Goal: Task Accomplishment & Management: Manage account settings

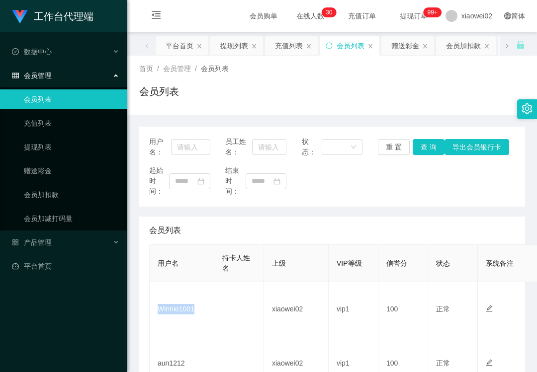
scroll to position [132, 0]
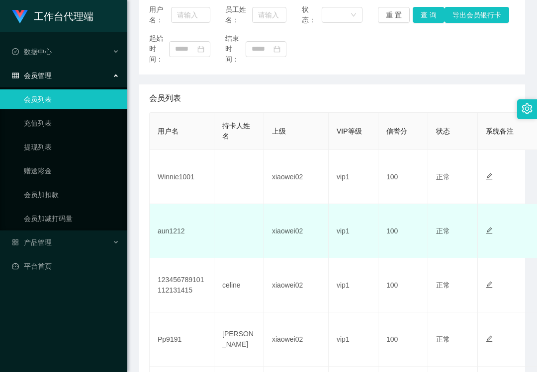
click at [177, 225] on td "aun1212" at bounding box center [182, 231] width 65 height 54
copy td "aun1212"
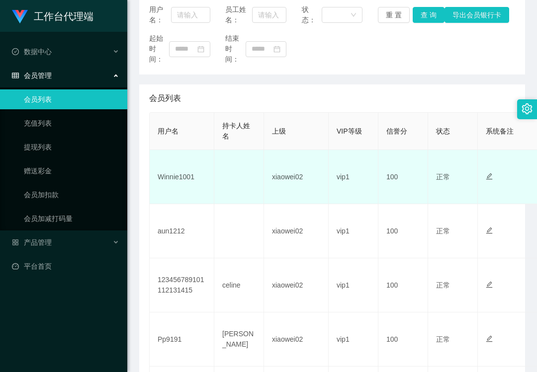
click at [177, 177] on td "Winnie1001" at bounding box center [182, 177] width 65 height 54
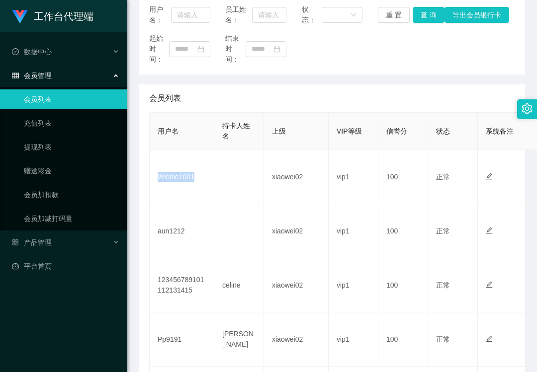
copy td "Winnie1001"
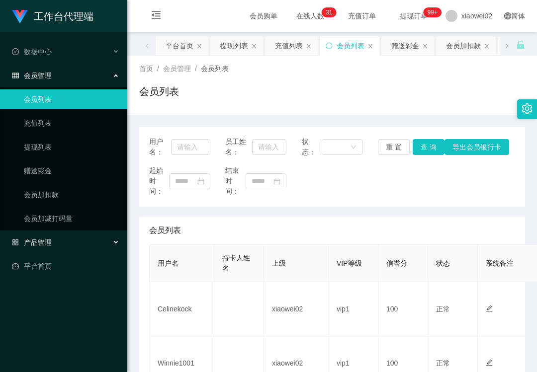
click at [75, 237] on div "产品管理" at bounding box center [63, 243] width 127 height 20
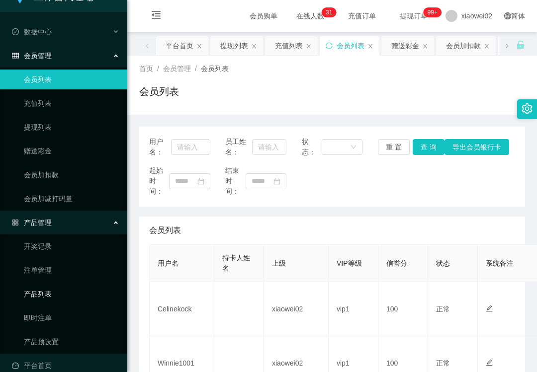
scroll to position [31, 0]
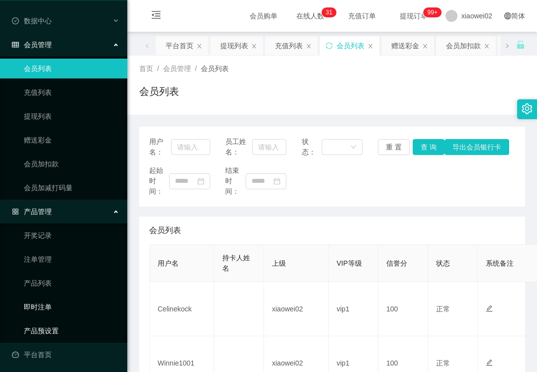
drag, startPoint x: 80, startPoint y: 334, endPoint x: 88, endPoint y: 295, distance: 39.7
click at [80, 334] on link "产品预设置" at bounding box center [71, 331] width 95 height 20
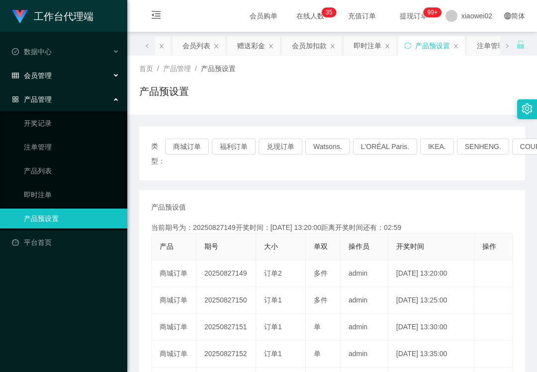
click at [70, 70] on div "会员管理" at bounding box center [63, 76] width 127 height 20
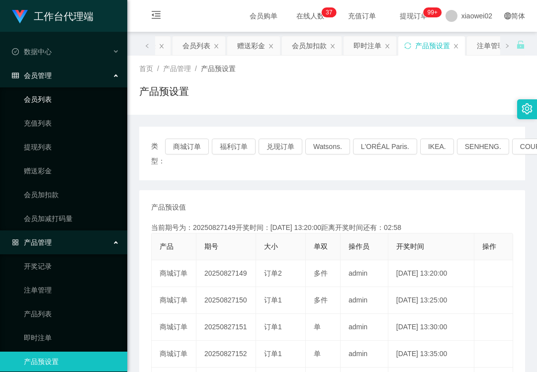
click at [66, 91] on link "会员列表" at bounding box center [71, 99] width 95 height 20
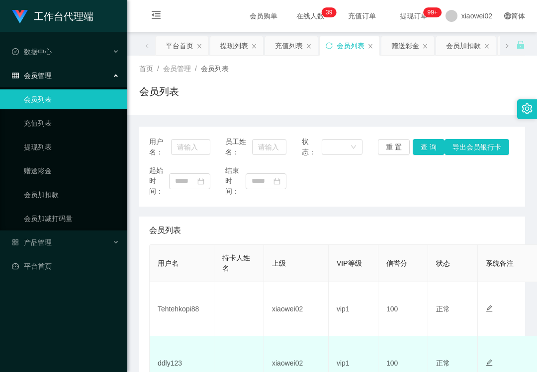
scroll to position [66, 0]
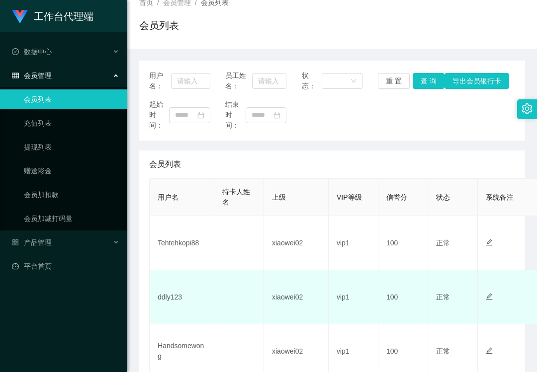
click at [175, 303] on td "ddly123" at bounding box center [182, 297] width 65 height 54
click at [173, 295] on td "ddly123" at bounding box center [182, 297] width 65 height 54
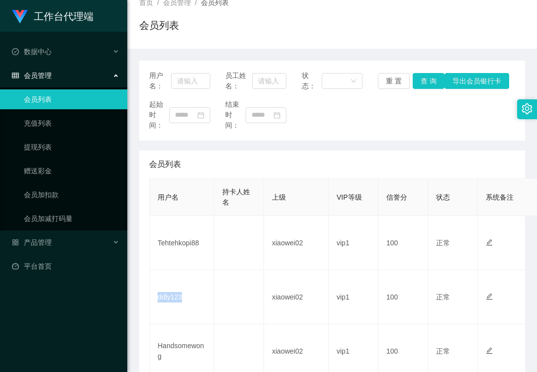
copy td "ddly123"
click at [85, 98] on link "会员列表" at bounding box center [71, 99] width 95 height 20
drag, startPoint x: 48, startPoint y: 142, endPoint x: 50, endPoint y: 84, distance: 57.2
click at [48, 142] on link "提现列表" at bounding box center [71, 147] width 95 height 20
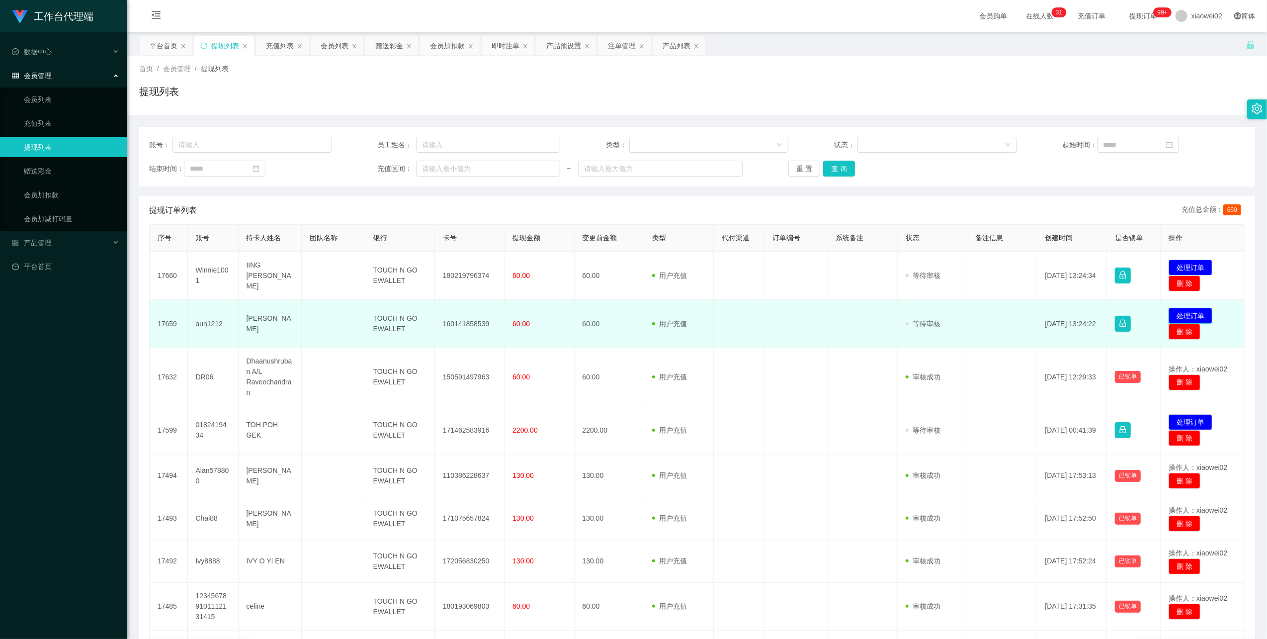
click at [1175, 312] on button "处理订单" at bounding box center [1190, 316] width 44 height 16
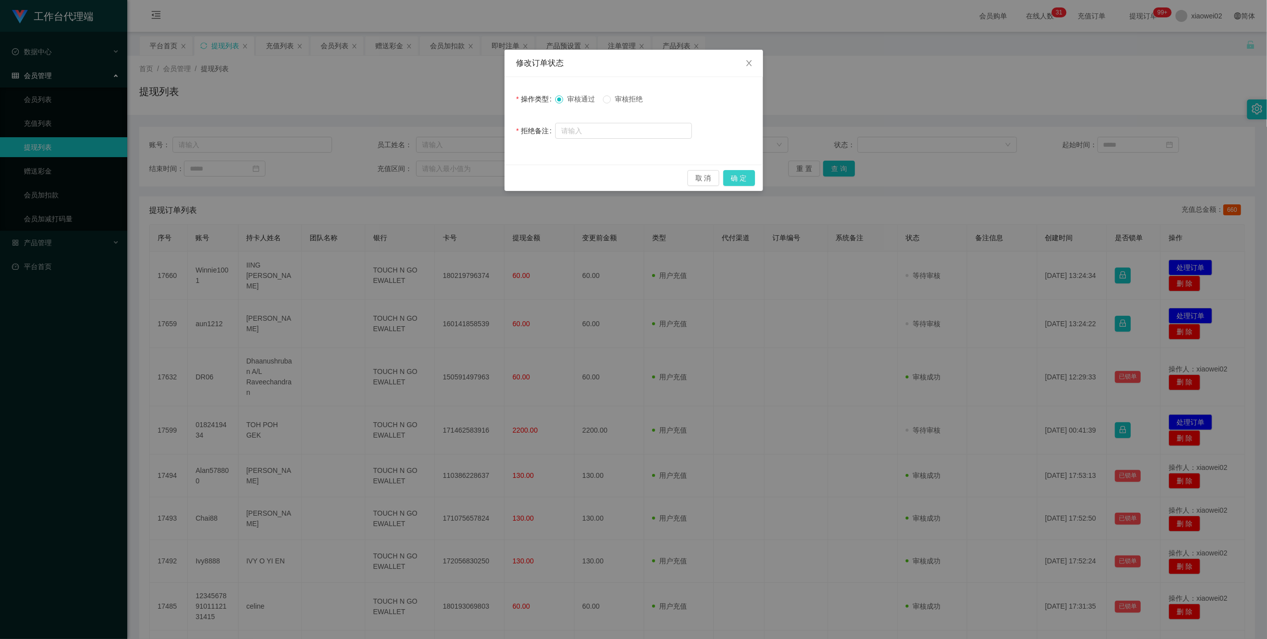
drag, startPoint x: 743, startPoint y: 171, endPoint x: 835, endPoint y: 193, distance: 94.5
click at [743, 171] on button "确 定" at bounding box center [739, 178] width 32 height 16
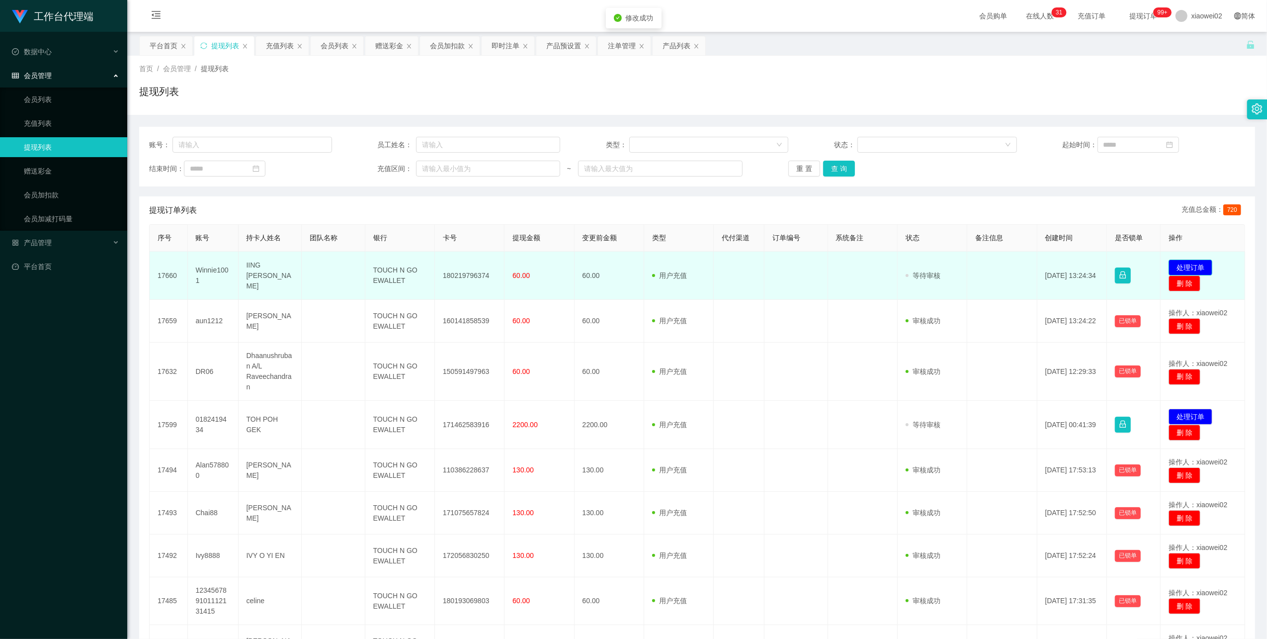
drag, startPoint x: 1177, startPoint y: 262, endPoint x: 797, endPoint y: 177, distance: 389.5
click at [1176, 262] on button "处理订单" at bounding box center [1190, 267] width 44 height 16
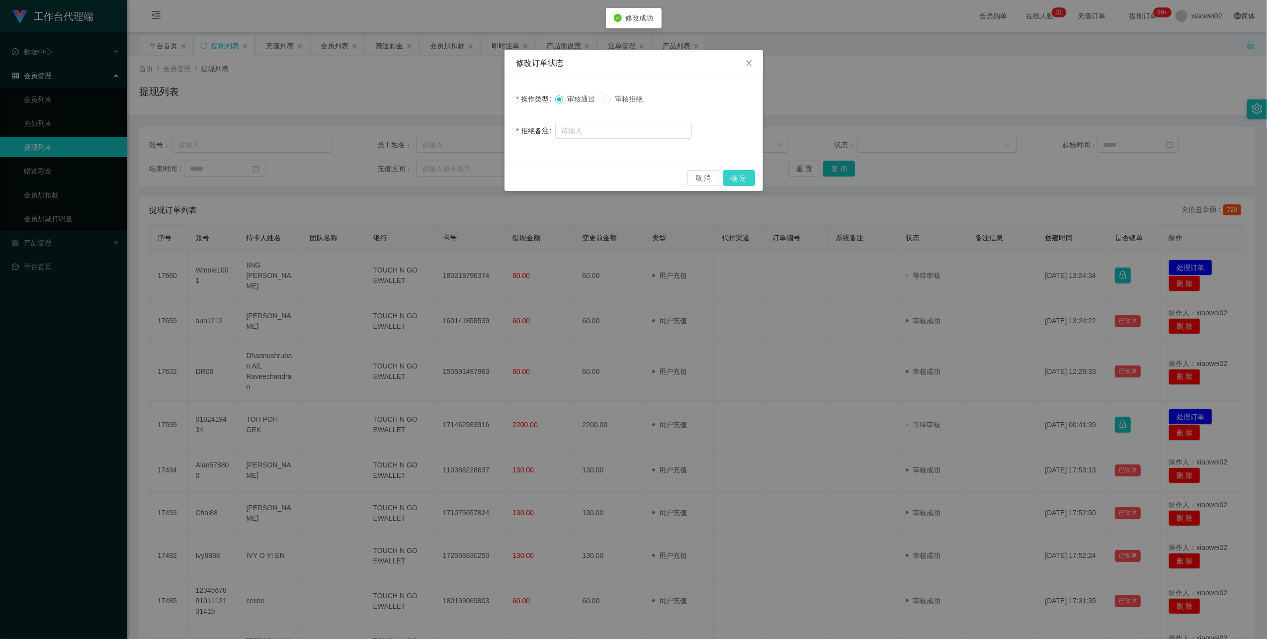
click at [731, 178] on button "确 定" at bounding box center [739, 178] width 32 height 16
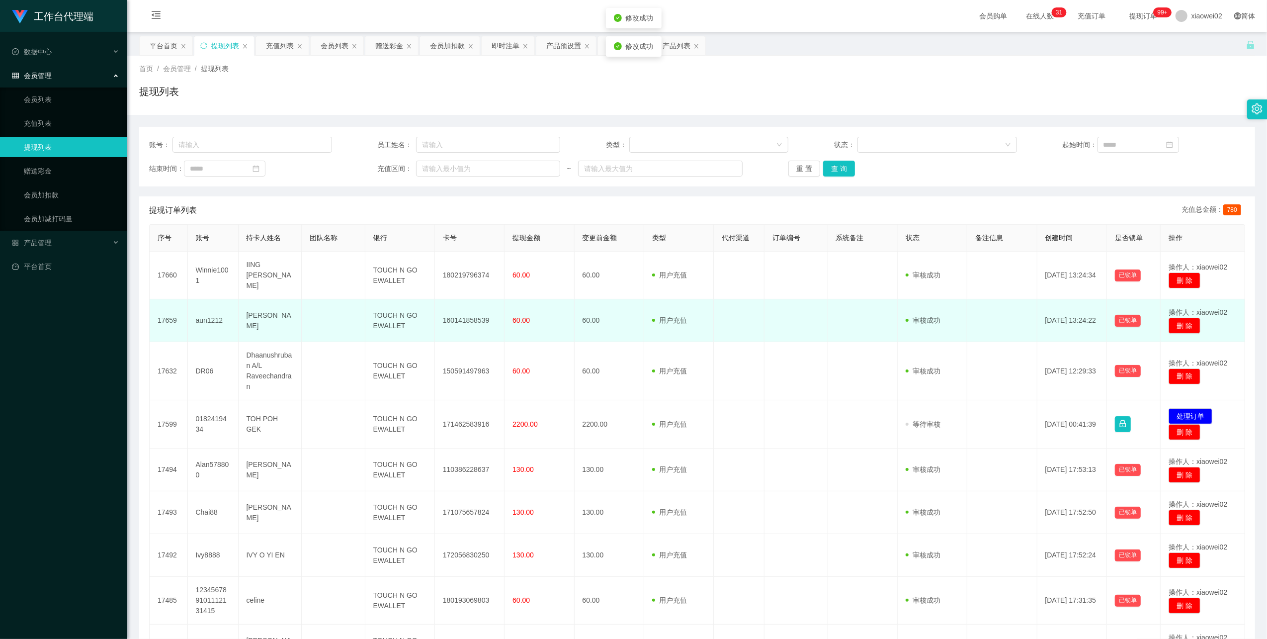
click at [460, 311] on td "160141858539" at bounding box center [470, 320] width 70 height 43
copy td "160141858539"
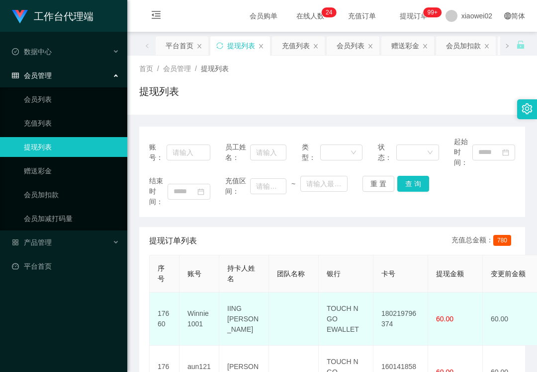
click at [393, 319] on td "180219796374" at bounding box center [400, 319] width 55 height 53
click at [394, 319] on td "180219796374" at bounding box center [400, 319] width 55 height 53
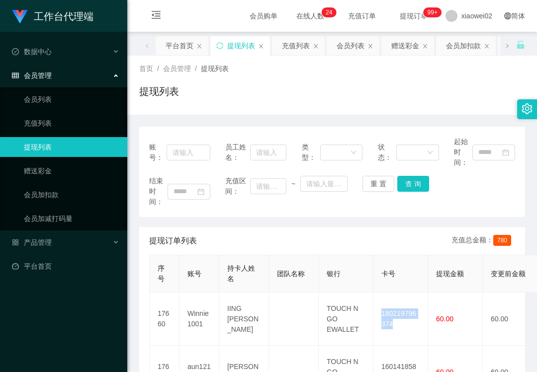
copy td "180219796374"
click at [41, 87] on ul "会员列表 充值列表 提现列表 赠送彩金 会员加扣款 会员加减打码量" at bounding box center [63, 158] width 127 height 143
drag, startPoint x: 42, startPoint y: 91, endPoint x: 49, endPoint y: 41, distance: 51.1
click at [42, 91] on link "会员列表" at bounding box center [71, 99] width 95 height 20
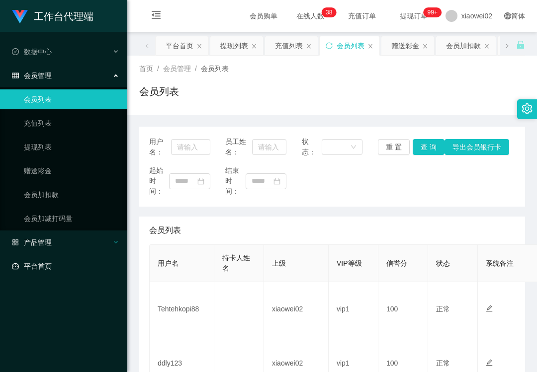
click at [44, 245] on div "产品管理" at bounding box center [63, 243] width 127 height 20
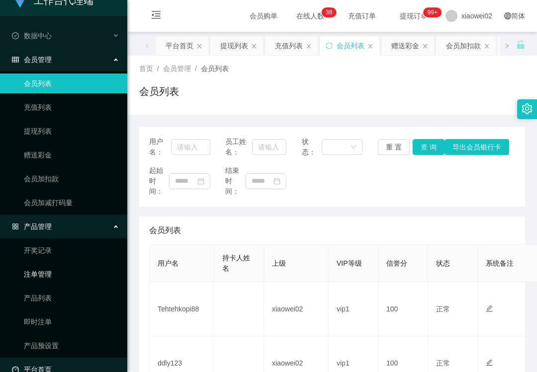
scroll to position [31, 0]
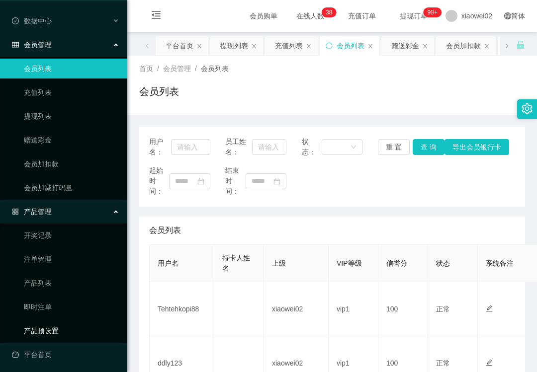
click at [52, 327] on link "产品预设置" at bounding box center [71, 331] width 95 height 20
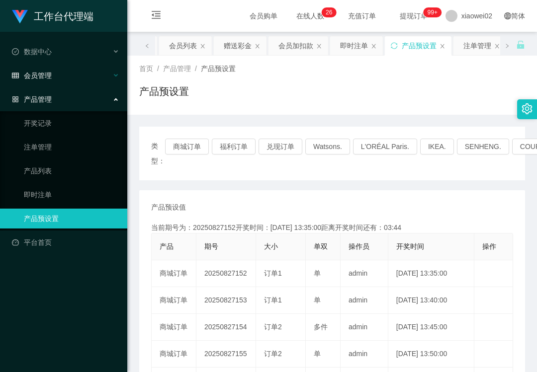
click at [54, 70] on div "会员管理" at bounding box center [63, 76] width 127 height 20
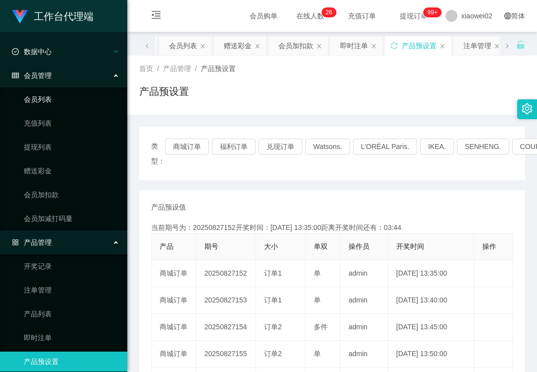
drag, startPoint x: 50, startPoint y: 97, endPoint x: 47, endPoint y: 56, distance: 41.8
click at [50, 96] on link "会员列表" at bounding box center [71, 99] width 95 height 20
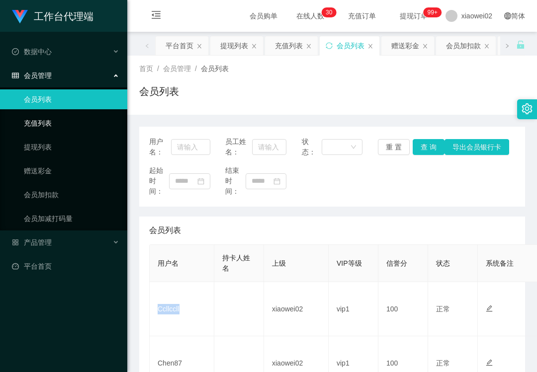
click at [60, 119] on link "充值列表" at bounding box center [71, 123] width 95 height 20
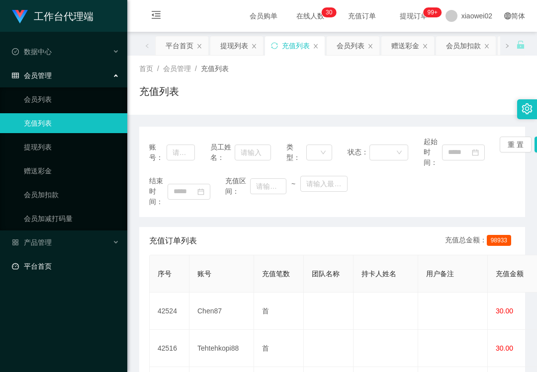
click at [68, 256] on link "平台首页" at bounding box center [65, 266] width 107 height 20
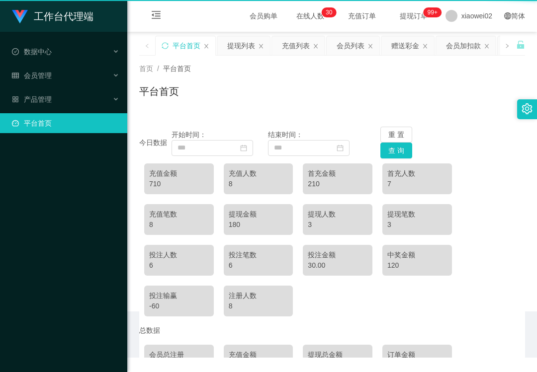
click at [76, 244] on div "工作台代理端 数据中心 会员管理 会员列表 充值列表 提现列表 赠送彩金 会员加扣款 会员加减打码量 产品管理 平台首页" at bounding box center [63, 186] width 127 height 372
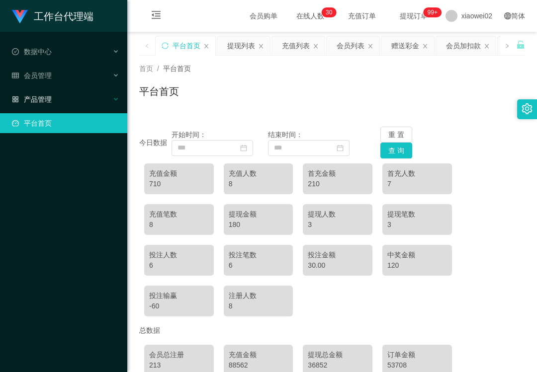
click at [75, 99] on div "产品管理" at bounding box center [63, 99] width 127 height 20
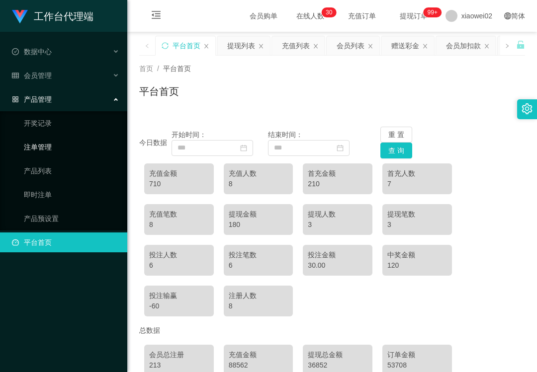
click at [72, 145] on link "注单管理" at bounding box center [71, 147] width 95 height 20
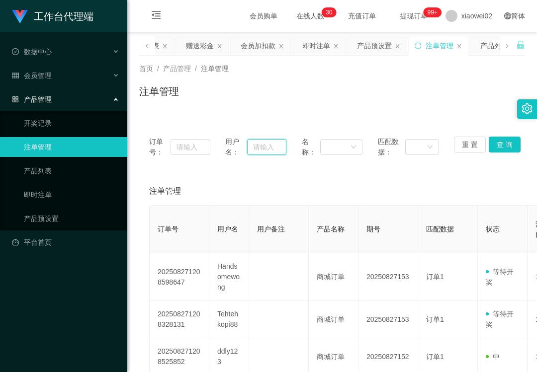
drag, startPoint x: 259, startPoint y: 150, endPoint x: 275, endPoint y: 148, distance: 16.5
click at [260, 150] on input "text" at bounding box center [266, 147] width 39 height 16
paste input "Handsomewong"
type input "Handsomewong"
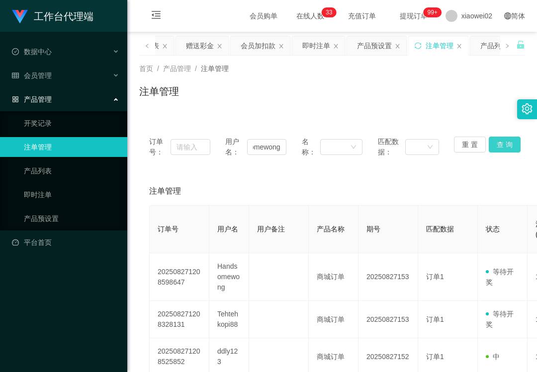
drag, startPoint x: 484, startPoint y: 138, endPoint x: 492, endPoint y: 140, distance: 8.2
click at [488, 138] on button "查 询" at bounding box center [504, 145] width 32 height 16
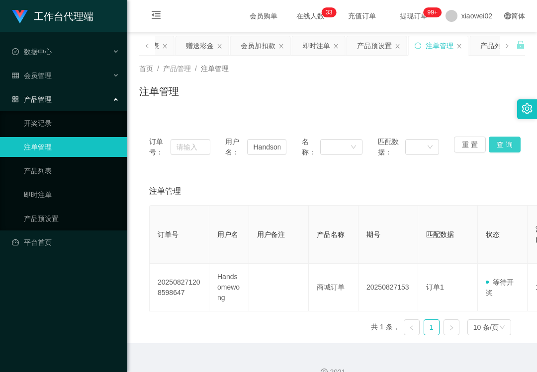
click at [501, 146] on button "查 询" at bounding box center [504, 145] width 32 height 16
click at [501, 146] on div "重 置 查 询" at bounding box center [484, 147] width 61 height 21
click at [58, 77] on div "会员管理" at bounding box center [63, 76] width 127 height 20
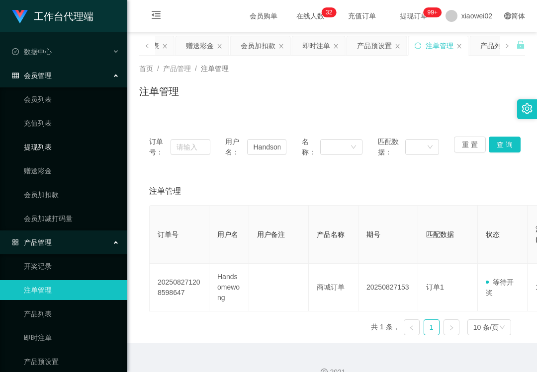
click at [55, 147] on link "提现列表" at bounding box center [71, 147] width 95 height 20
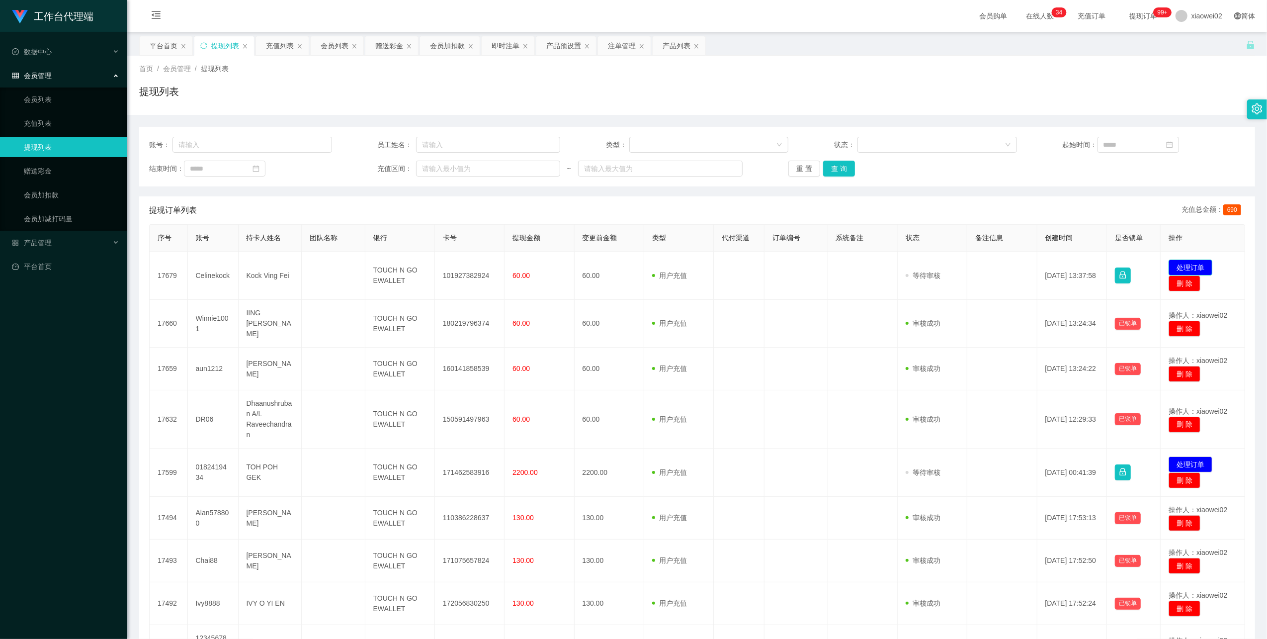
click at [1199, 263] on button "处理订单" at bounding box center [1190, 267] width 44 height 16
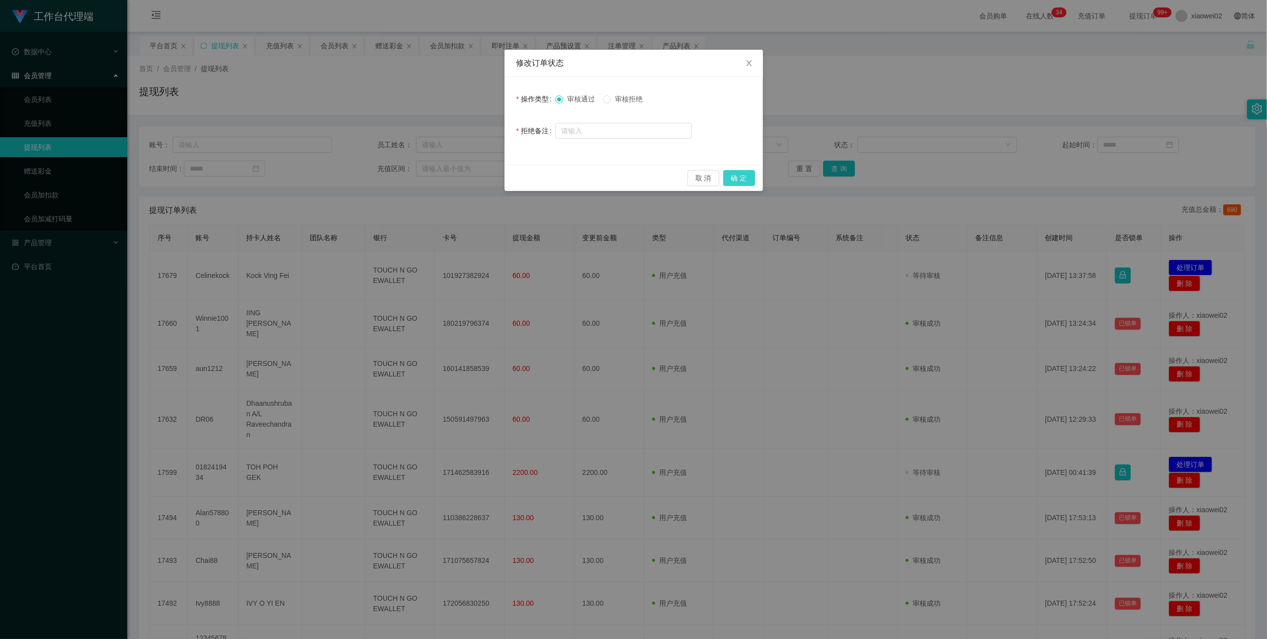
click at [740, 174] on button "确 定" at bounding box center [739, 178] width 32 height 16
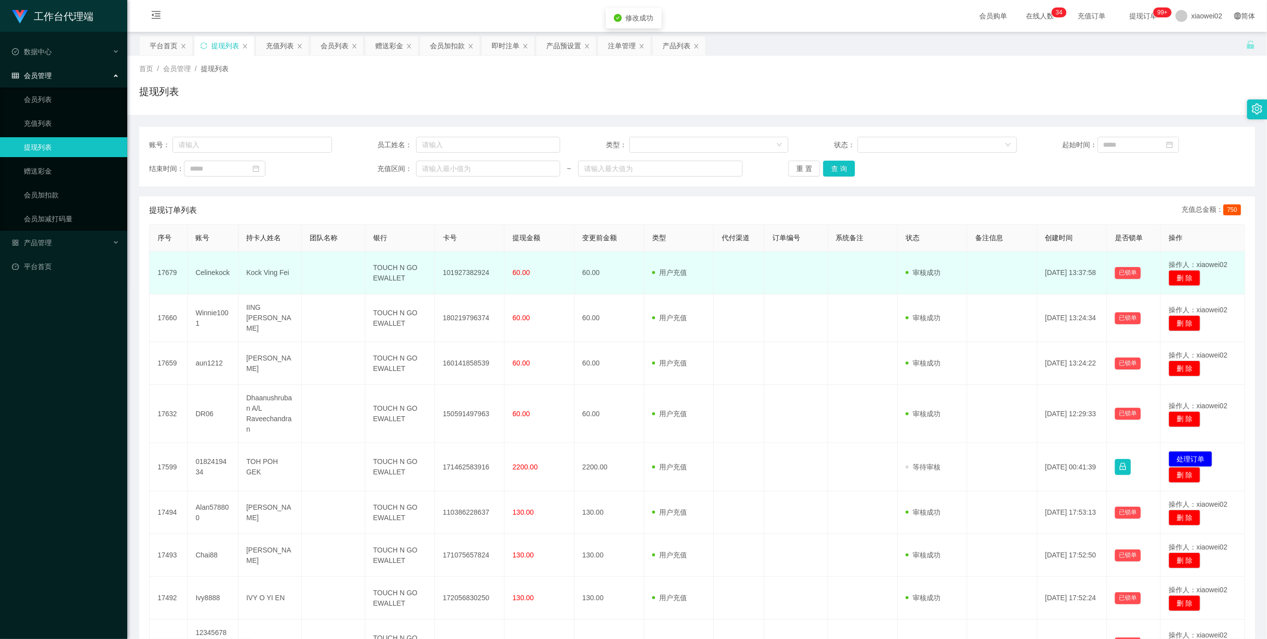
click at [478, 268] on td "101927382924" at bounding box center [470, 272] width 70 height 43
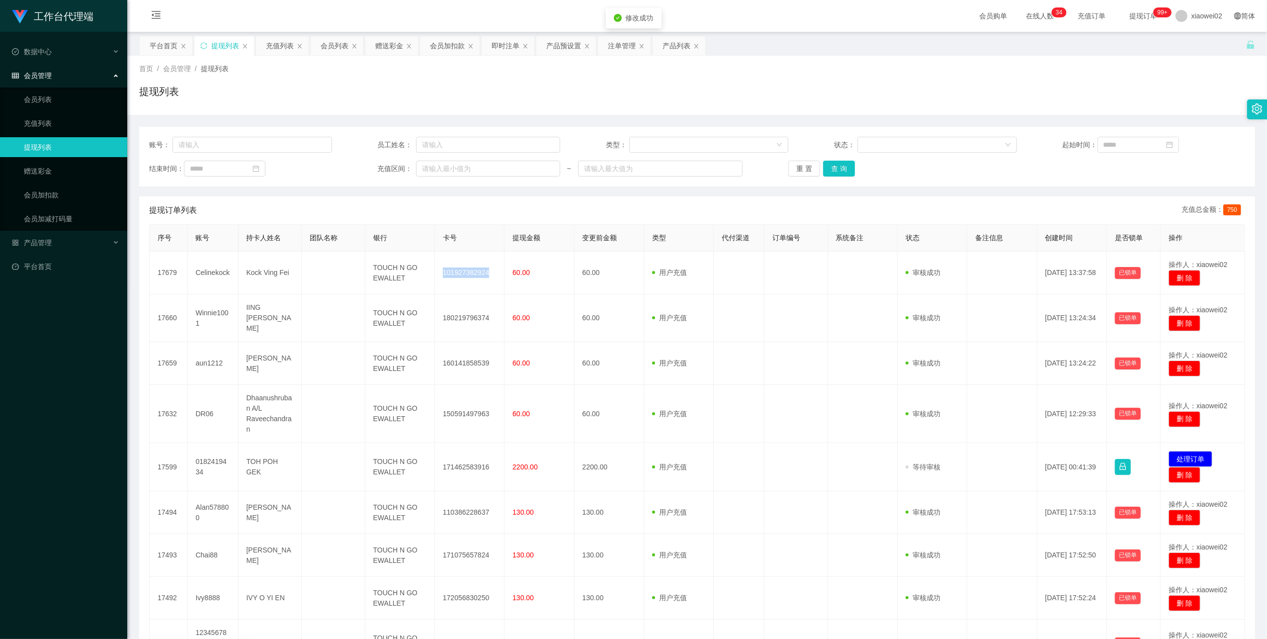
copy td "101927382924"
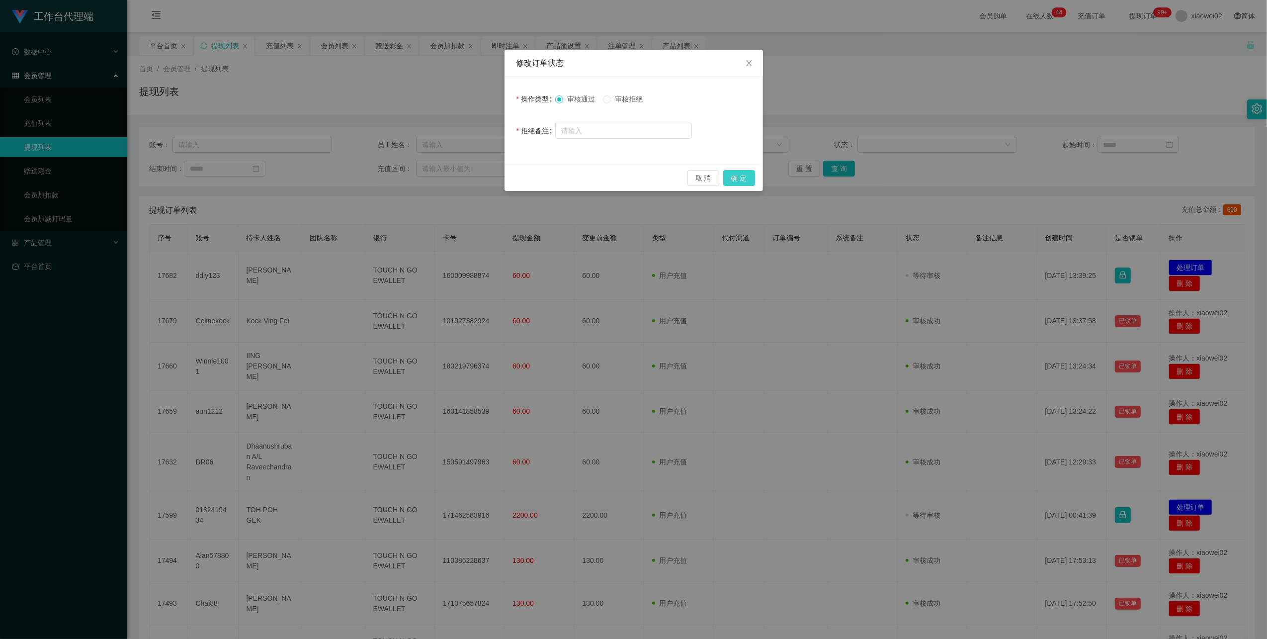
click at [742, 179] on button "确 定" at bounding box center [739, 178] width 32 height 16
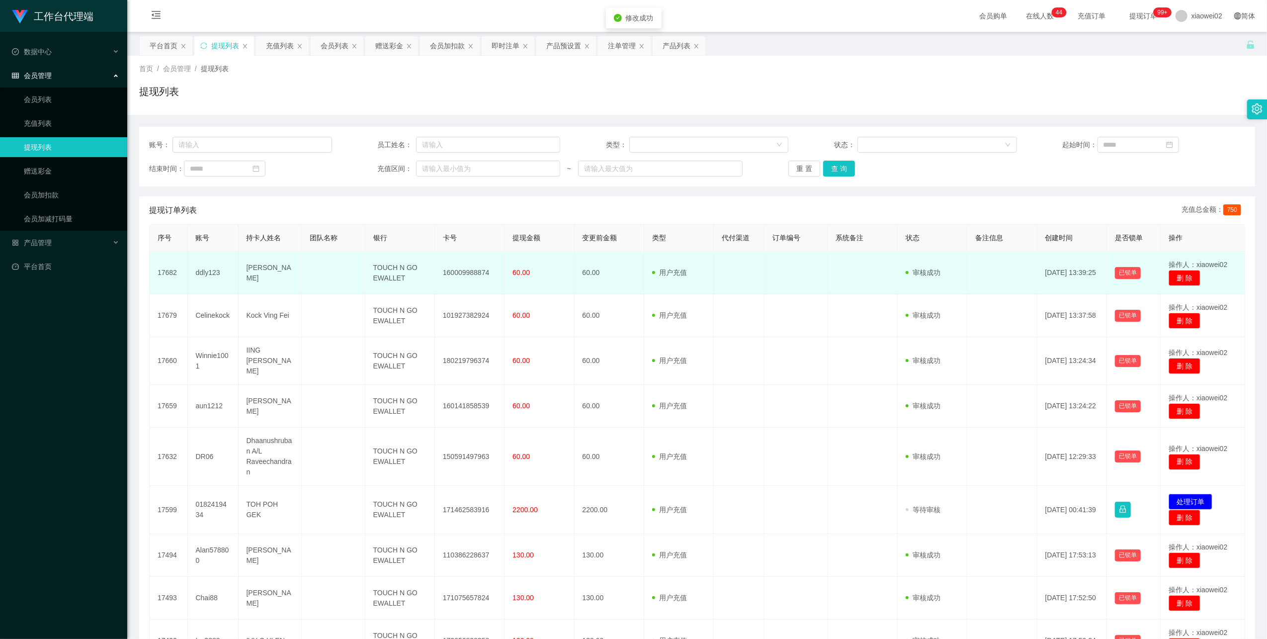
click at [456, 275] on td "160009988874" at bounding box center [470, 272] width 70 height 43
click at [457, 275] on td "160009988874" at bounding box center [470, 272] width 70 height 43
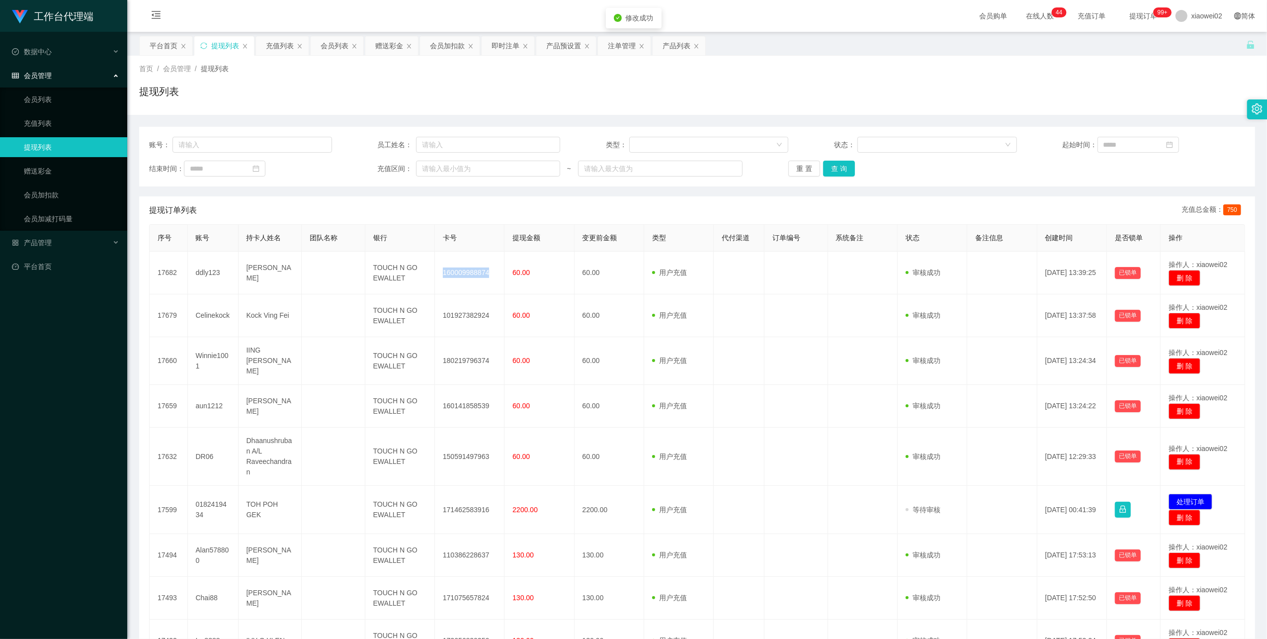
copy td "160009988874"
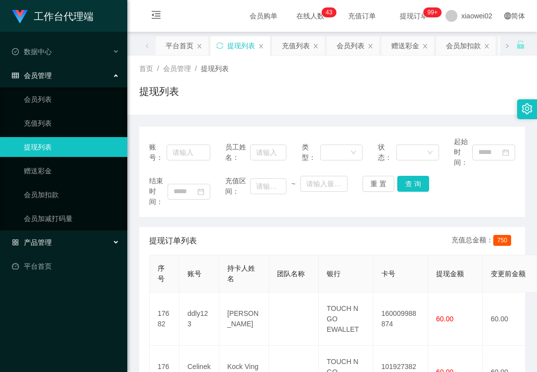
click at [63, 239] on div "产品管理" at bounding box center [63, 243] width 127 height 20
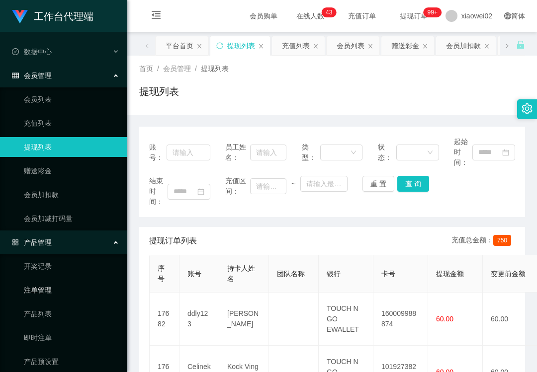
drag, startPoint x: 44, startPoint y: 300, endPoint x: 54, endPoint y: 282, distance: 20.7
click at [44, 299] on ul "开奖记录 注单管理 产品列表 即时注单 产品预设置" at bounding box center [63, 313] width 127 height 119
click at [68, 291] on link "注单管理" at bounding box center [71, 290] width 95 height 20
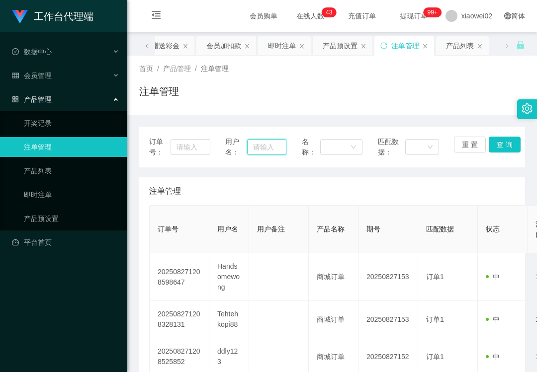
click at [278, 142] on input "text" at bounding box center [266, 147] width 39 height 16
paste input "Handsomewong"
type input "Handsomewong"
drag, startPoint x: 506, startPoint y: 139, endPoint x: 517, endPoint y: 128, distance: 15.8
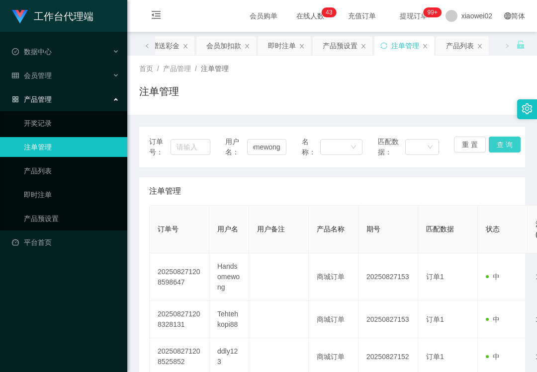
click at [506, 139] on button "查 询" at bounding box center [504, 145] width 32 height 16
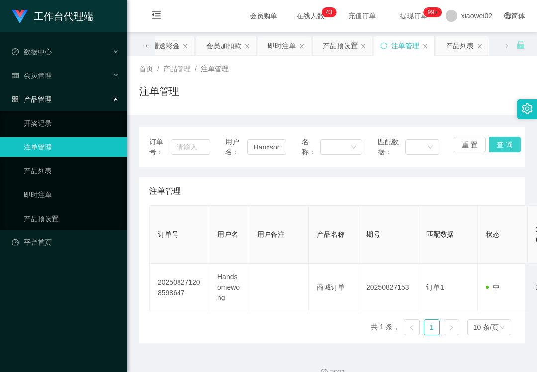
click at [492, 148] on button "查 询" at bounding box center [504, 145] width 32 height 16
click at [492, 145] on div "重 置 查 询" at bounding box center [484, 147] width 61 height 21
click at [58, 210] on link "产品预设置" at bounding box center [71, 219] width 95 height 20
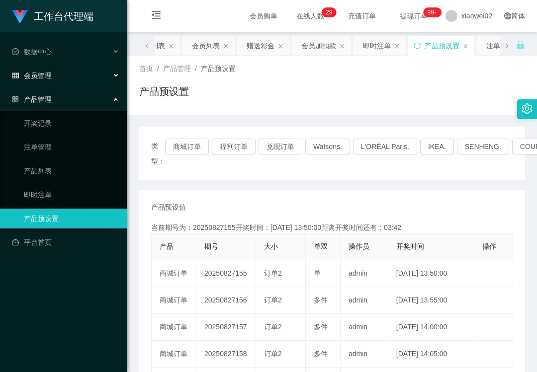
click at [72, 76] on div "会员管理" at bounding box center [63, 76] width 127 height 20
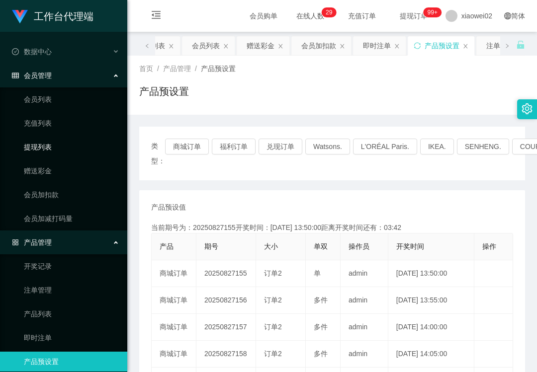
drag, startPoint x: 58, startPoint y: 150, endPoint x: 50, endPoint y: 54, distance: 96.3
click at [58, 149] on link "提现列表" at bounding box center [71, 147] width 95 height 20
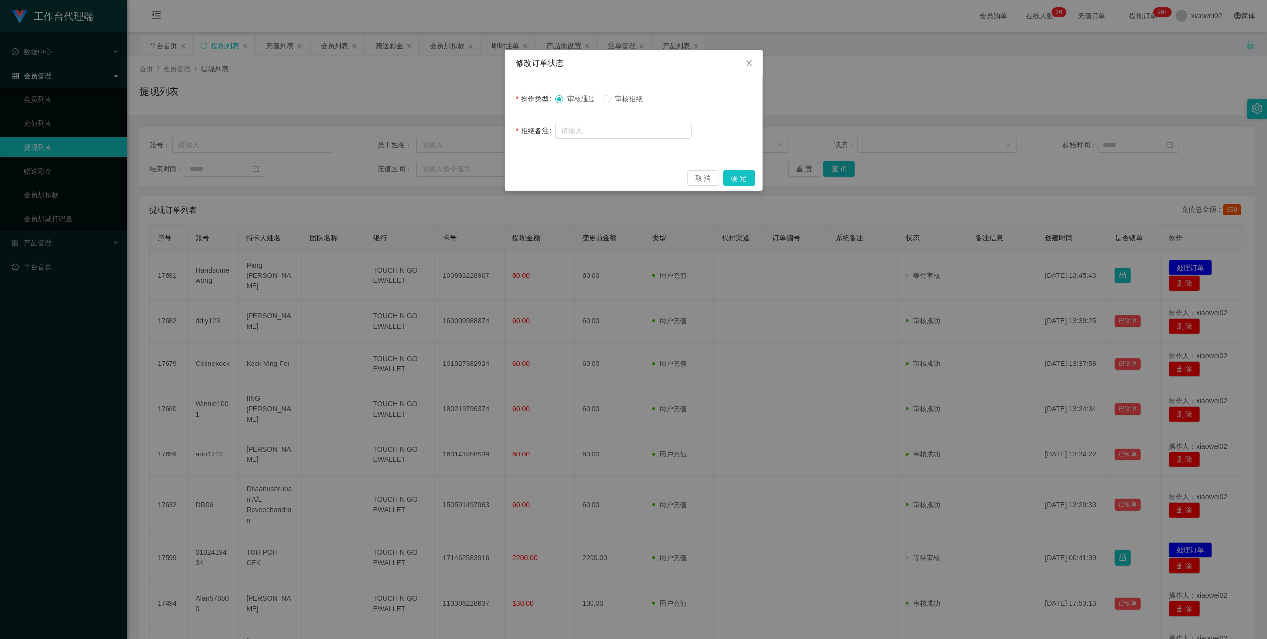
click at [738, 169] on div "取 消 确 定" at bounding box center [633, 177] width 258 height 26
click at [742, 179] on button "确 定" at bounding box center [739, 178] width 32 height 16
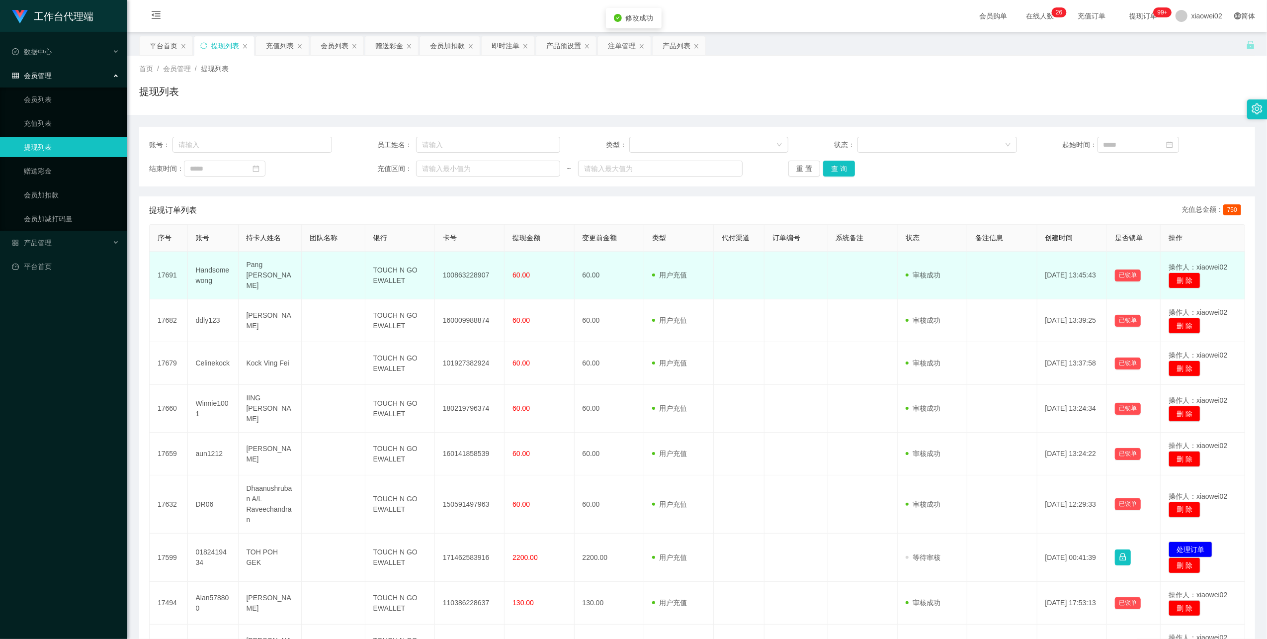
click at [464, 277] on td "100863228907" at bounding box center [470, 275] width 70 height 48
click at [465, 270] on td "100863228907" at bounding box center [470, 275] width 70 height 48
click at [466, 269] on td "100863228907" at bounding box center [470, 275] width 70 height 48
copy td "100863228907"
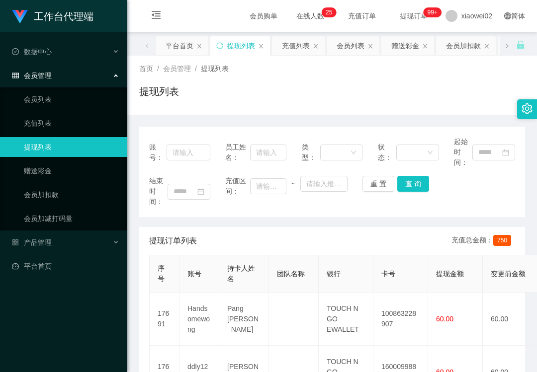
click at [74, 149] on link "提现列表" at bounding box center [71, 147] width 95 height 20
click at [70, 169] on link "赠送彩金" at bounding box center [71, 171] width 95 height 20
drag, startPoint x: 70, startPoint y: 169, endPoint x: 76, endPoint y: 167, distance: 6.1
click at [72, 169] on link "赠送彩金" at bounding box center [71, 171] width 95 height 20
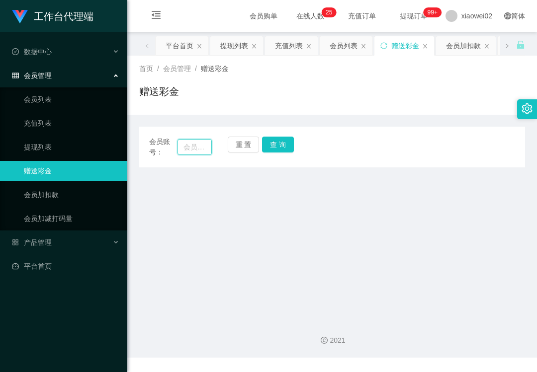
click at [197, 148] on input "text" at bounding box center [194, 147] width 34 height 16
paste input "Chen87"
type input "Chen87"
click at [276, 140] on button "查 询" at bounding box center [278, 145] width 32 height 16
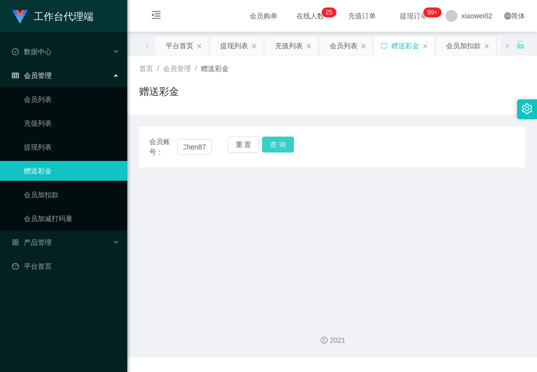
scroll to position [0, 0]
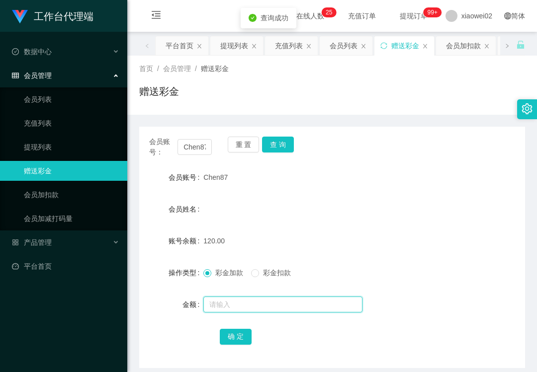
click at [260, 305] on input "text" at bounding box center [282, 305] width 159 height 16
type input "60"
click at [277, 265] on div "彩金加款 彩金扣款" at bounding box center [315, 273] width 225 height 20
click at [276, 273] on span "彩金扣款" at bounding box center [277, 273] width 36 height 8
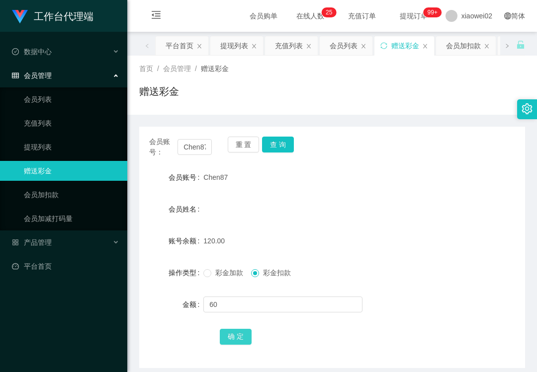
click at [229, 335] on button "确 定" at bounding box center [236, 337] width 32 height 16
click at [68, 130] on link "充值列表" at bounding box center [71, 123] width 95 height 20
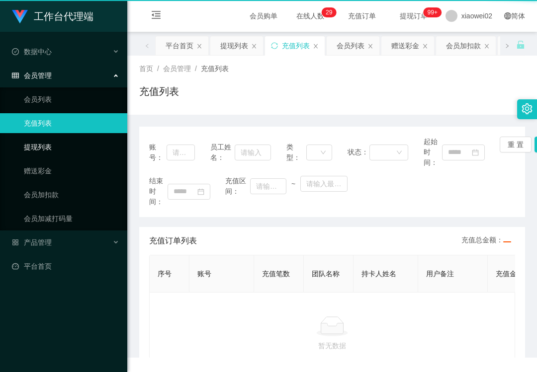
click at [63, 143] on link "提现列表" at bounding box center [71, 147] width 95 height 20
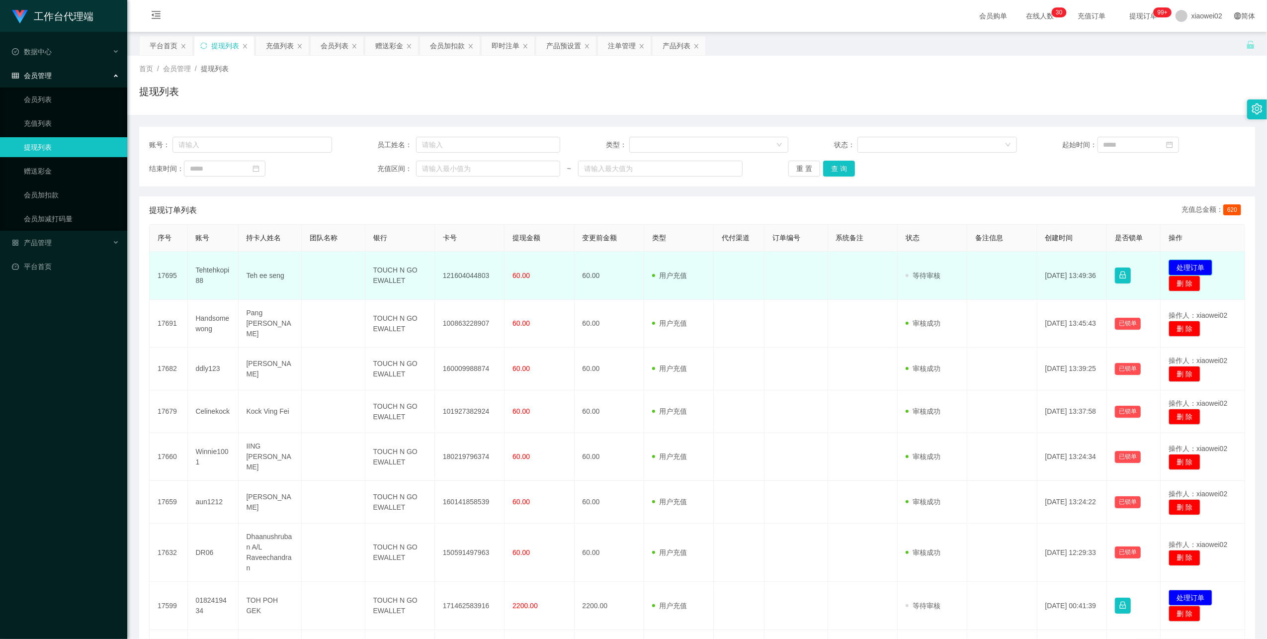
click at [536, 264] on button "处理订单" at bounding box center [1190, 267] width 44 height 16
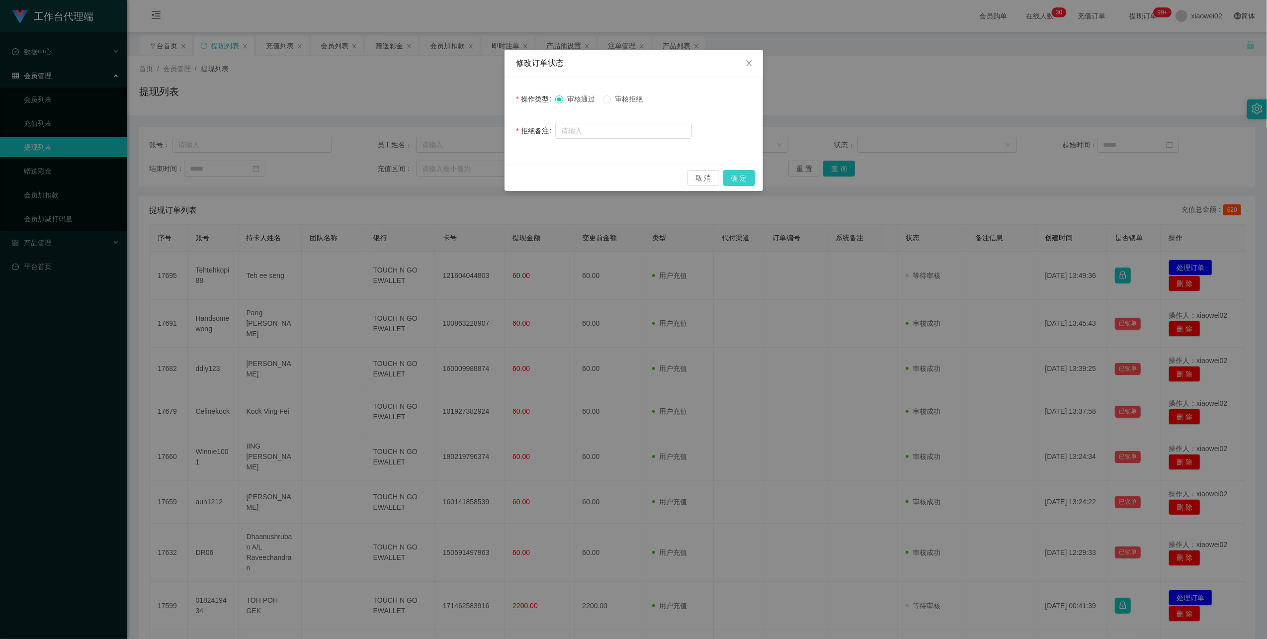
click at [536, 179] on button "确 定" at bounding box center [739, 178] width 32 height 16
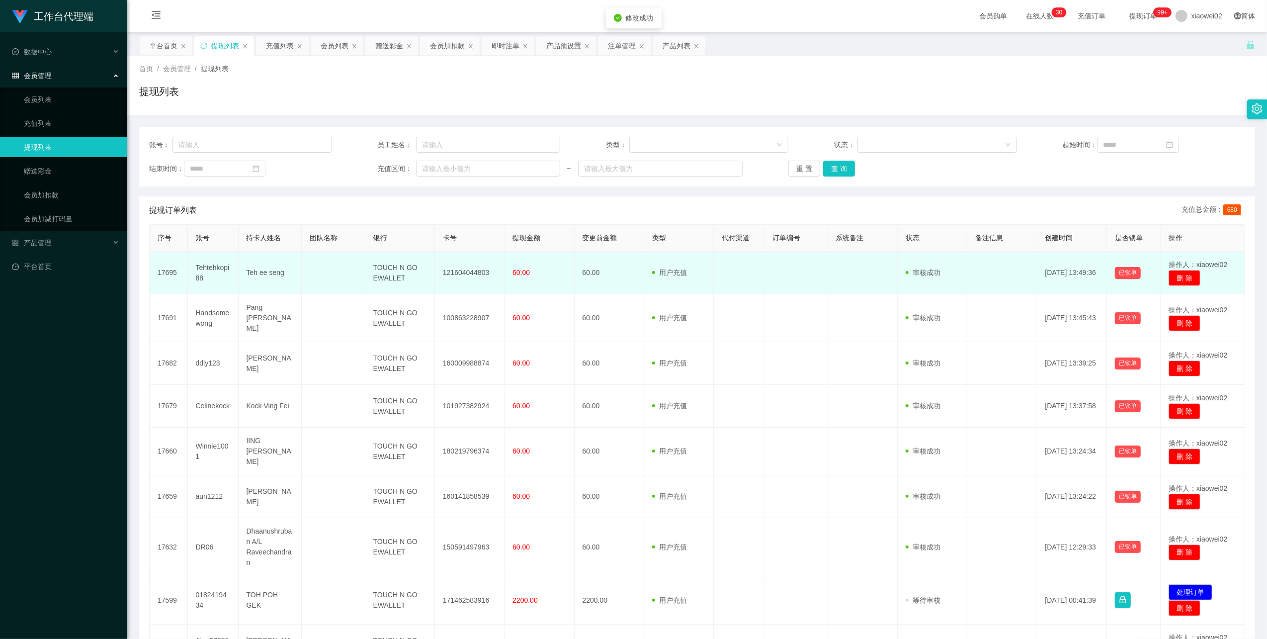
click at [460, 272] on td "121604044803" at bounding box center [470, 272] width 70 height 43
copy td "121604044803"
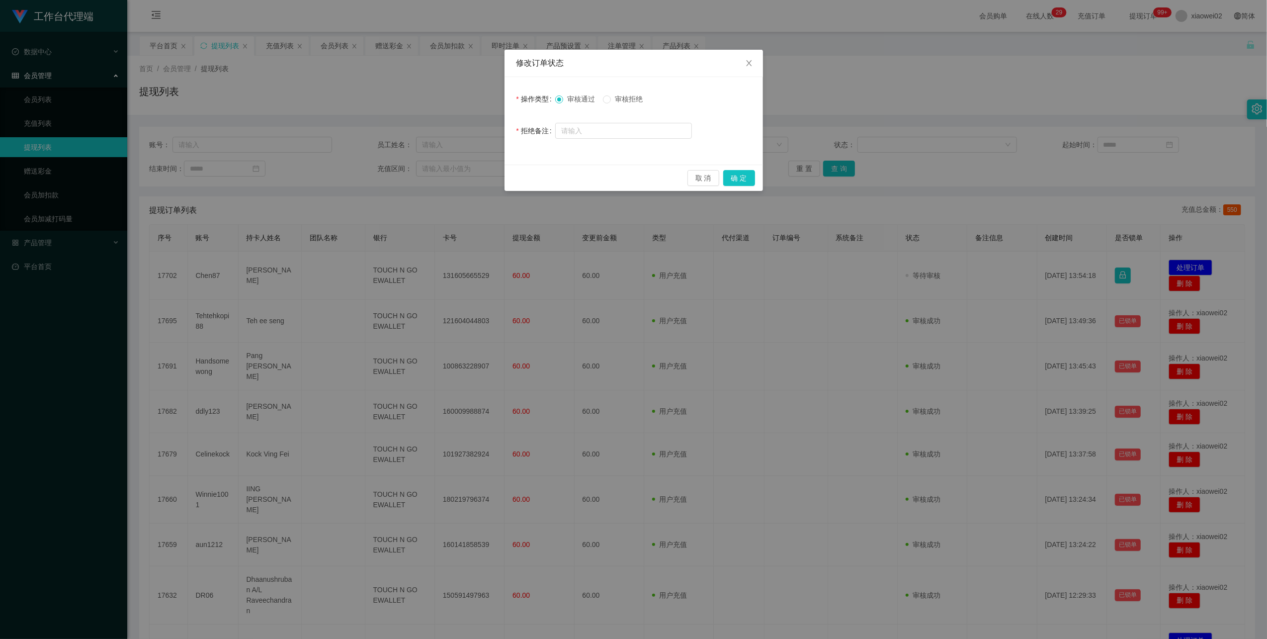
click at [756, 178] on div "取 消 确 定" at bounding box center [633, 177] width 258 height 26
click at [740, 178] on button "确 定" at bounding box center [739, 178] width 32 height 16
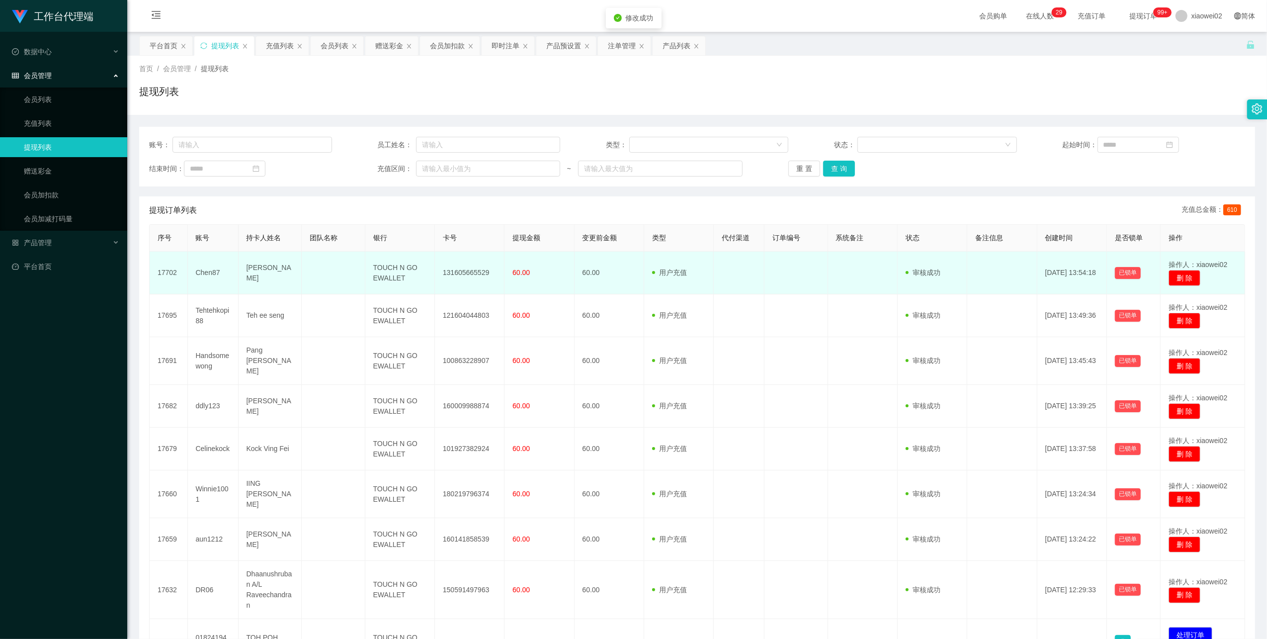
click at [475, 271] on td "131605665529" at bounding box center [470, 272] width 70 height 43
copy td "131605665529"
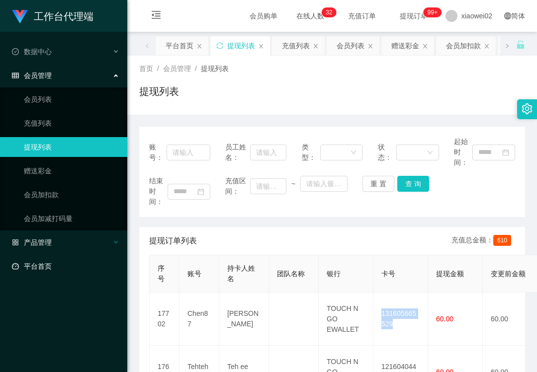
click at [60, 234] on div "产品管理" at bounding box center [63, 243] width 127 height 20
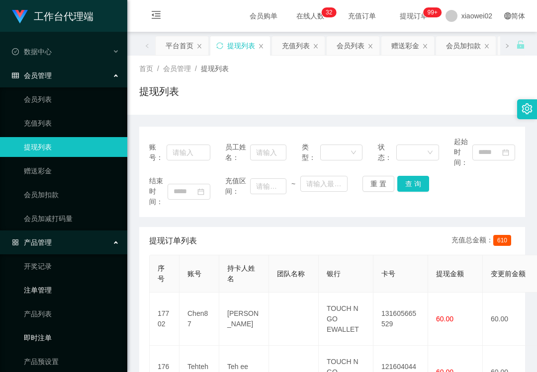
scroll to position [31, 0]
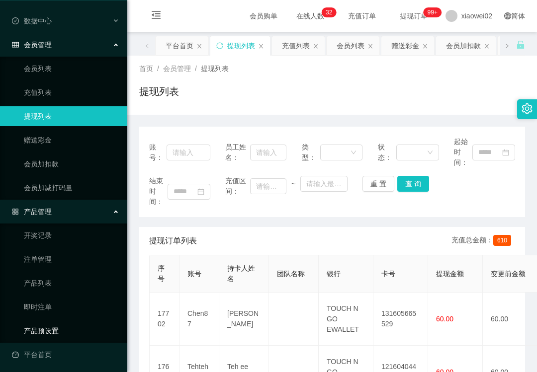
click at [48, 334] on link "产品预设置" at bounding box center [71, 331] width 95 height 20
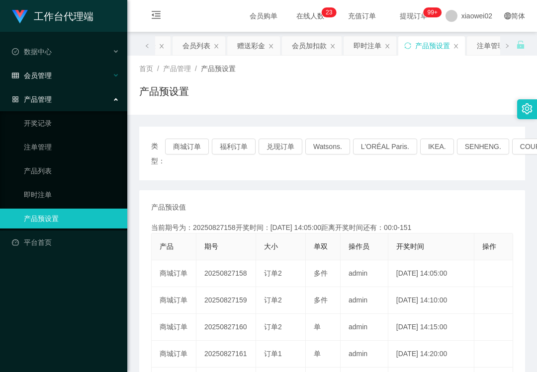
click at [74, 76] on div "会员管理" at bounding box center [63, 76] width 127 height 20
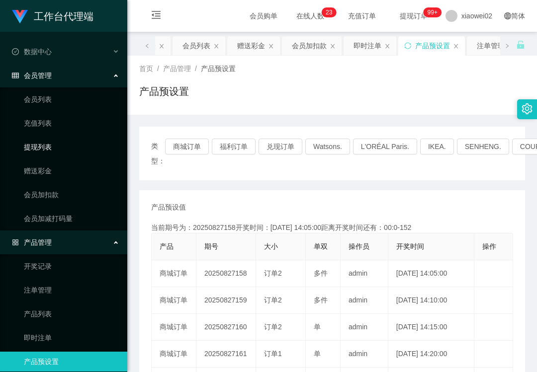
click at [68, 146] on link "提现列表" at bounding box center [71, 147] width 95 height 20
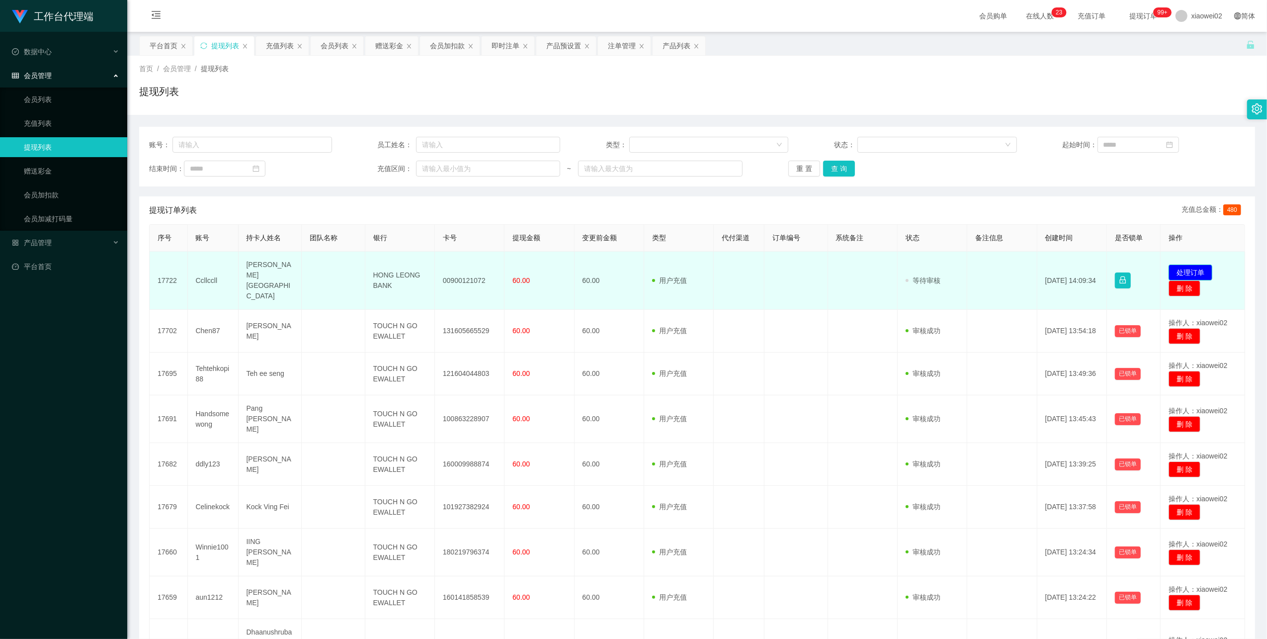
click at [1171, 267] on button "处理订单" at bounding box center [1190, 272] width 44 height 16
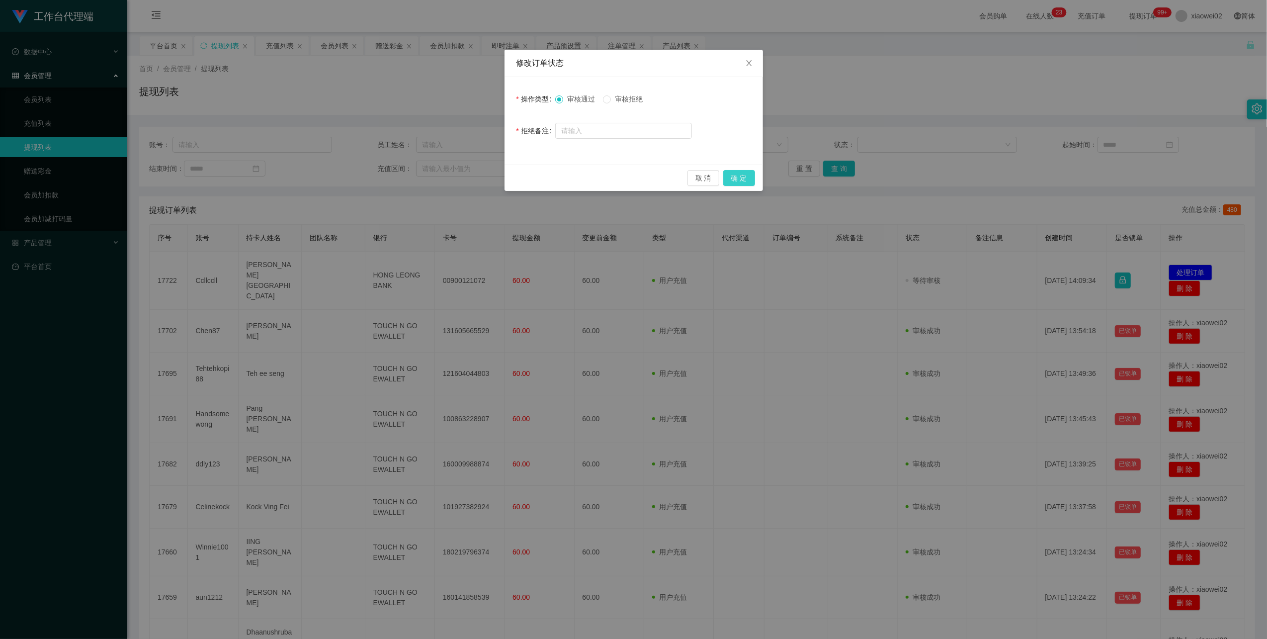
click at [740, 175] on button "确 定" at bounding box center [739, 178] width 32 height 16
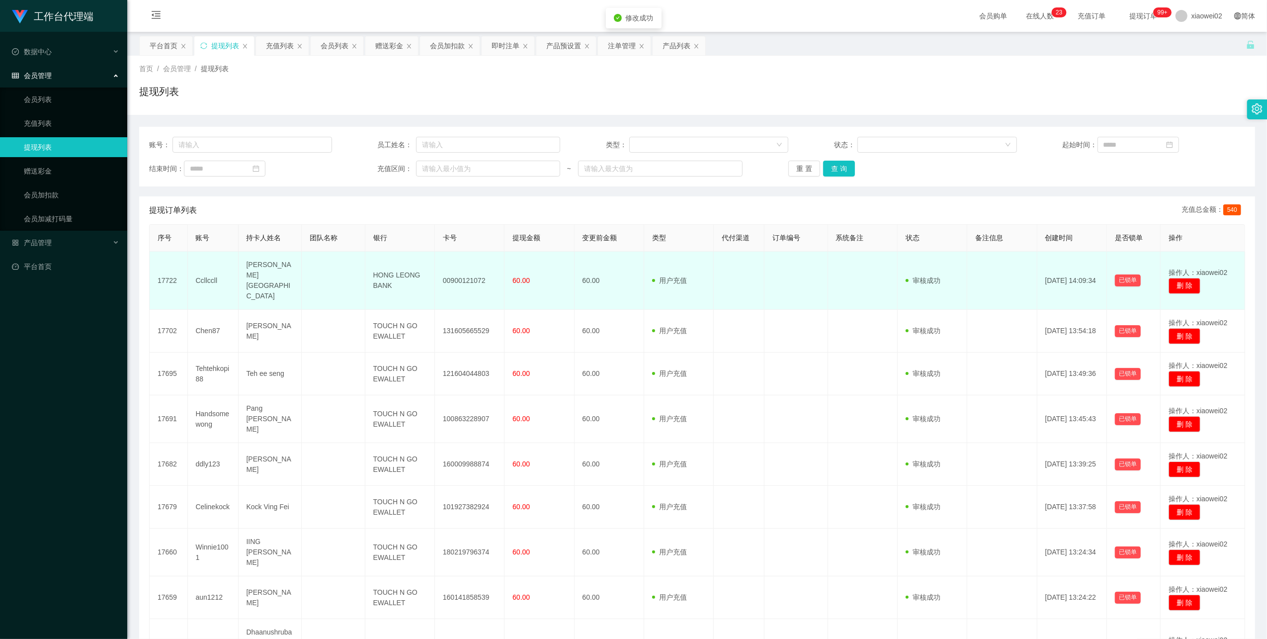
click at [465, 281] on td "00900121072" at bounding box center [470, 280] width 70 height 58
copy td "00900121072"
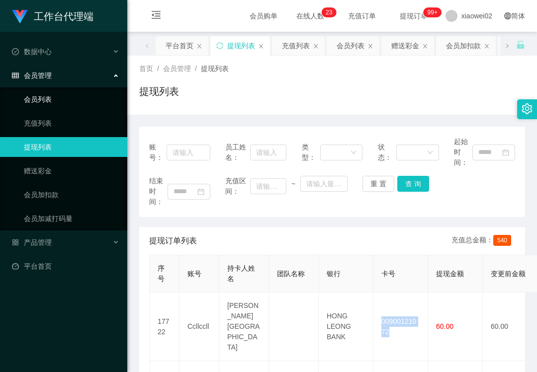
drag, startPoint x: 34, startPoint y: 95, endPoint x: 40, endPoint y: 40, distance: 55.5
click at [35, 95] on link "会员列表" at bounding box center [71, 99] width 95 height 20
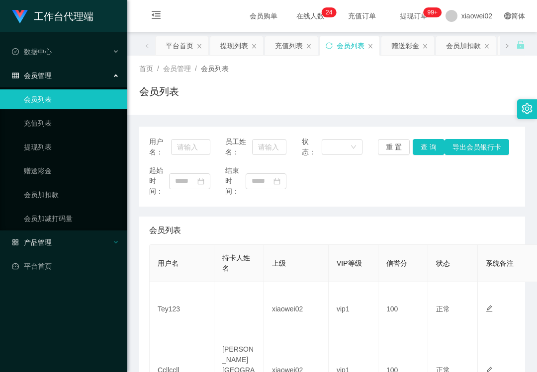
drag, startPoint x: 94, startPoint y: 286, endPoint x: 98, endPoint y: 245, distance: 41.4
click at [96, 285] on div "工作台代理端 数据中心 会员管理 会员列表 充值列表 提现列表 赠送彩金 会员加扣款 会员加减打码量 产品管理 平台首页" at bounding box center [63, 186] width 127 height 372
click at [70, 158] on ul "会员列表 充值列表 提现列表 赠送彩金 会员加扣款 会员加减打码量" at bounding box center [63, 158] width 127 height 143
click at [65, 169] on link "赠送彩金" at bounding box center [71, 171] width 95 height 20
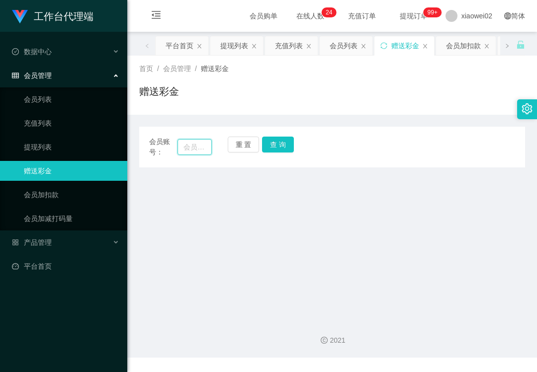
drag, startPoint x: 190, startPoint y: 151, endPoint x: 217, endPoint y: 151, distance: 26.8
click at [190, 151] on input "text" at bounding box center [194, 147] width 34 height 16
paste input "Tey123"
type input "Tey123"
click at [281, 149] on button "查 询" at bounding box center [278, 145] width 32 height 16
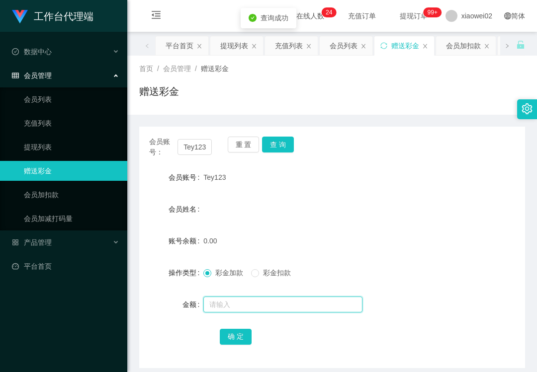
click at [243, 308] on input "text" at bounding box center [282, 305] width 159 height 16
type input "30"
drag, startPoint x: 237, startPoint y: 336, endPoint x: 261, endPoint y: 332, distance: 24.7
click at [237, 336] on button "确 定" at bounding box center [236, 337] width 32 height 16
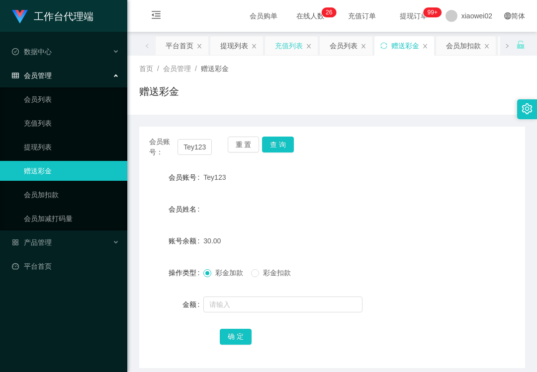
drag, startPoint x: 248, startPoint y: 90, endPoint x: 301, endPoint y: 41, distance: 72.1
click at [250, 88] on div "赠送彩金" at bounding box center [332, 95] width 386 height 23
click at [70, 233] on div "产品管理" at bounding box center [63, 243] width 127 height 20
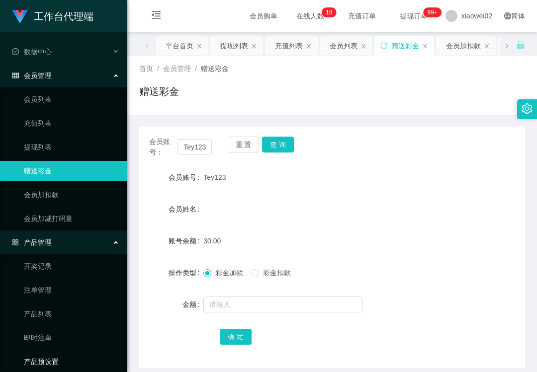
click at [66, 354] on link "产品预设置" at bounding box center [71, 362] width 95 height 20
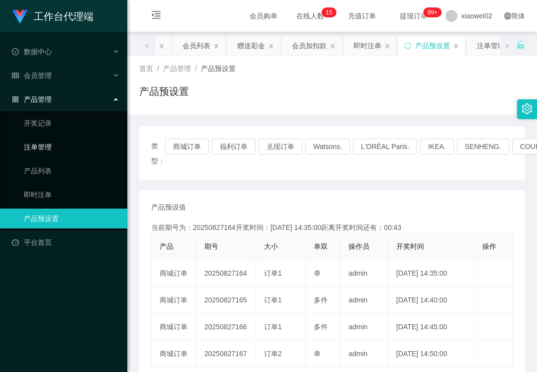
click at [83, 137] on link "注单管理" at bounding box center [71, 147] width 95 height 20
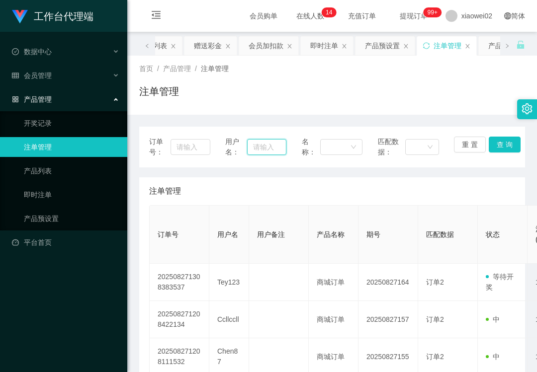
drag, startPoint x: 262, startPoint y: 145, endPoint x: 389, endPoint y: 163, distance: 127.5
click at [263, 145] on input "text" at bounding box center [266, 147] width 39 height 16
paste input "Tey123"
type input "Tey123"
click at [499, 146] on button "查 询" at bounding box center [504, 145] width 32 height 16
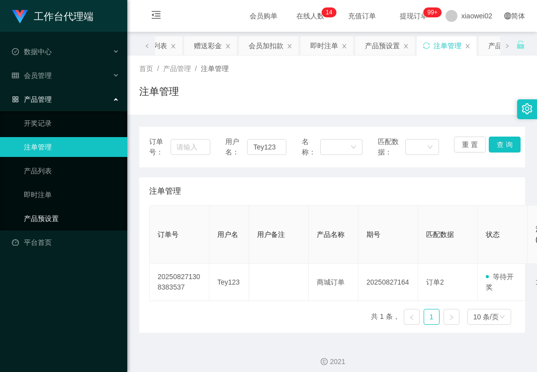
click at [62, 220] on link "产品预设置" at bounding box center [71, 219] width 95 height 20
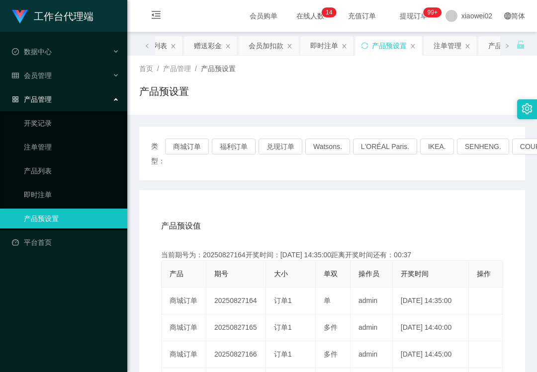
click at [63, 219] on link "产品预设置" at bounding box center [71, 219] width 95 height 20
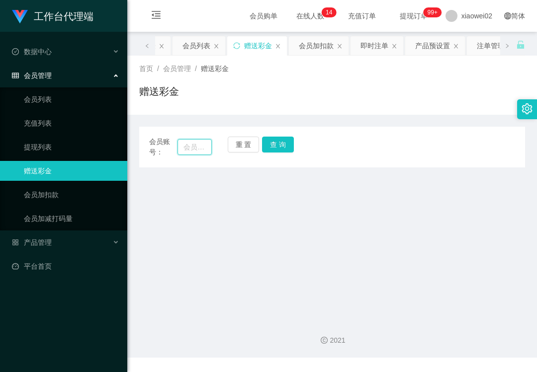
click at [187, 144] on input "text" at bounding box center [194, 147] width 34 height 16
paste input "Tey123"
type input "Tey123"
click at [275, 146] on button "查 询" at bounding box center [278, 145] width 32 height 16
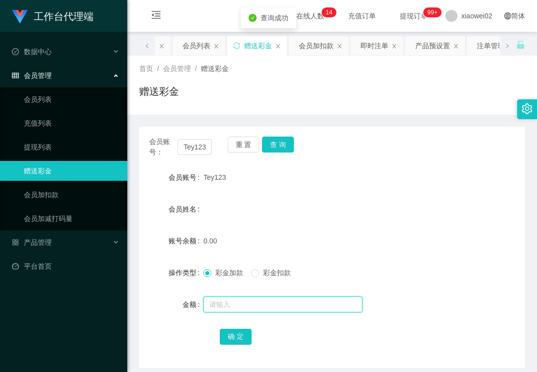
click at [240, 309] on input "text" at bounding box center [282, 305] width 159 height 16
type input "60"
click at [239, 342] on button "确 定" at bounding box center [236, 337] width 32 height 16
drag, startPoint x: 49, startPoint y: 142, endPoint x: 50, endPoint y: 65, distance: 77.0
click at [49, 141] on link "提现列表" at bounding box center [71, 147] width 95 height 20
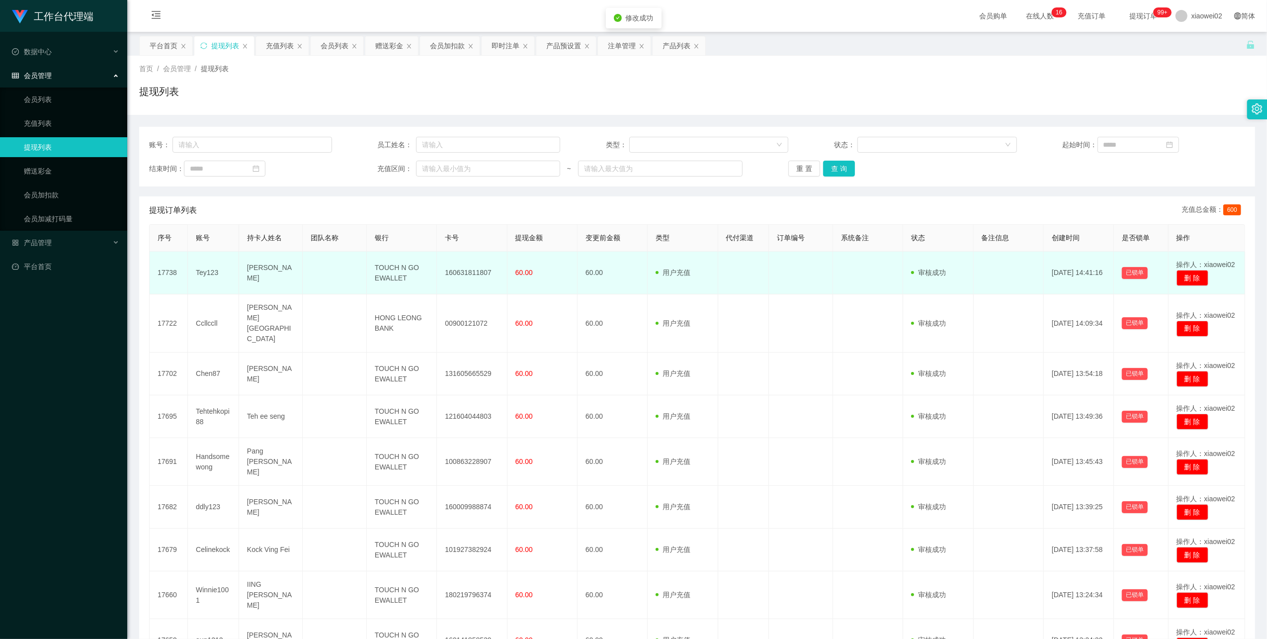
click at [463, 268] on td "160631811807" at bounding box center [472, 272] width 70 height 43
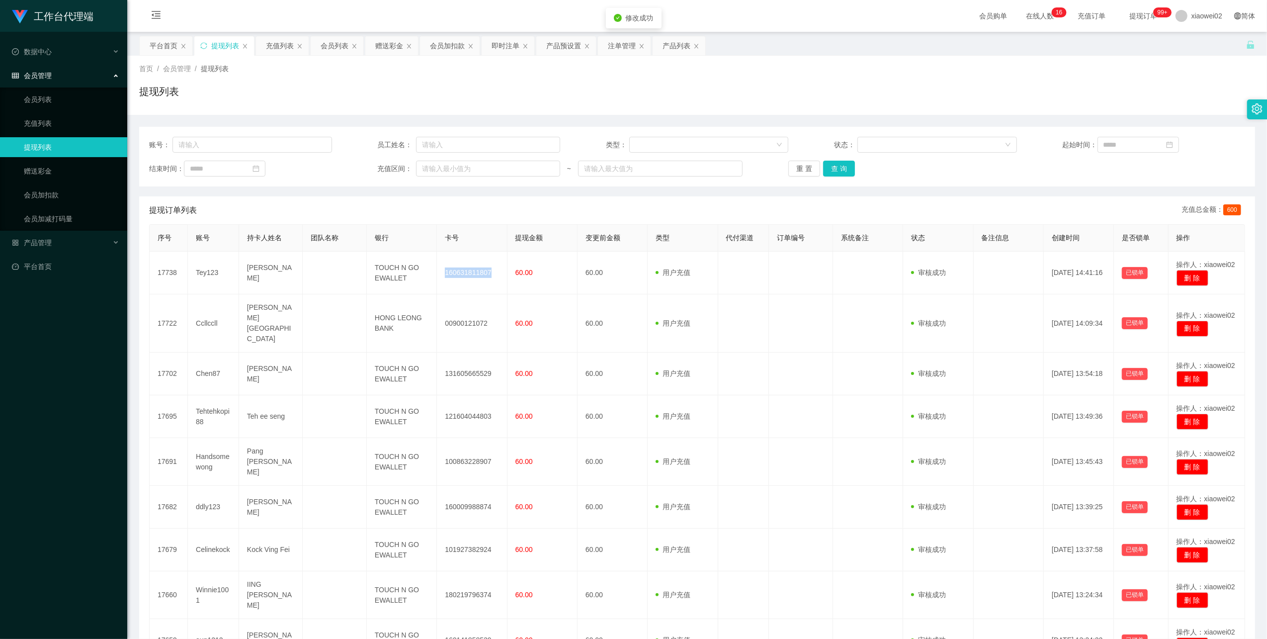
copy td "160631811807"
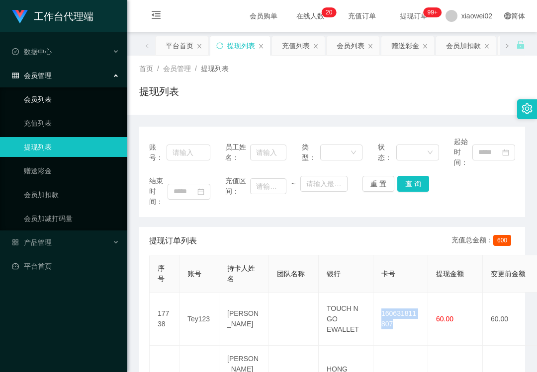
click at [64, 89] on link "会员列表" at bounding box center [71, 99] width 95 height 20
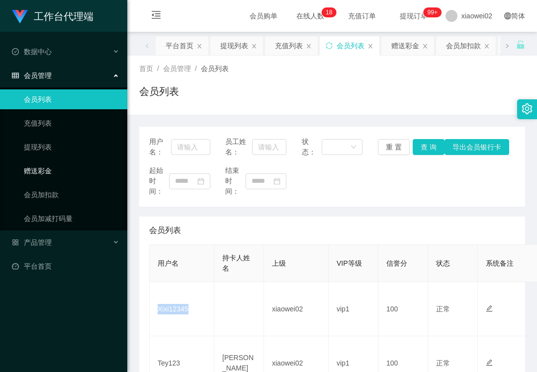
click at [56, 166] on link "赠送彩金" at bounding box center [71, 171] width 95 height 20
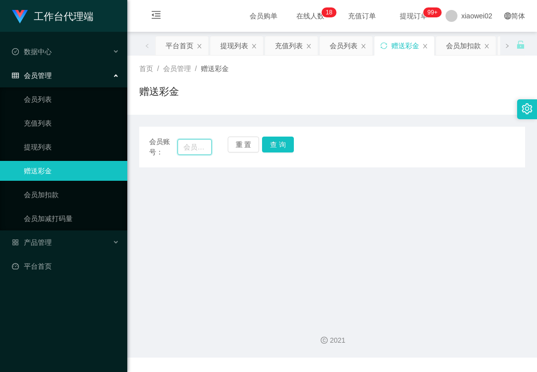
click at [197, 147] on input "text" at bounding box center [194, 147] width 34 height 16
paste input "Xixi12345"
type input "Xixi12345"
click at [281, 151] on button "查 询" at bounding box center [278, 145] width 32 height 16
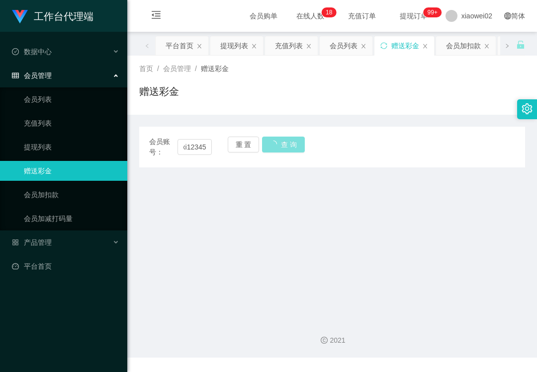
scroll to position [0, 0]
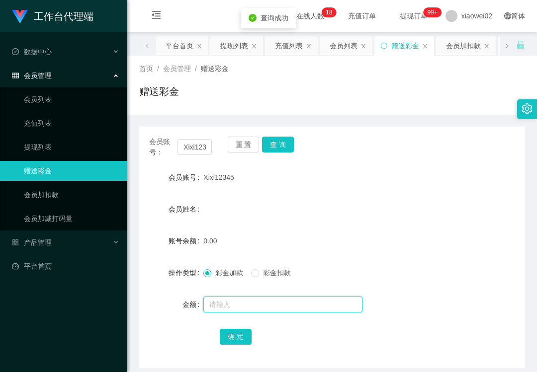
click at [251, 303] on input "text" at bounding box center [282, 305] width 159 height 16
type input "30"
drag, startPoint x: 237, startPoint y: 336, endPoint x: 278, endPoint y: 313, distance: 47.8
click at [237, 335] on button "确 定" at bounding box center [236, 337] width 32 height 16
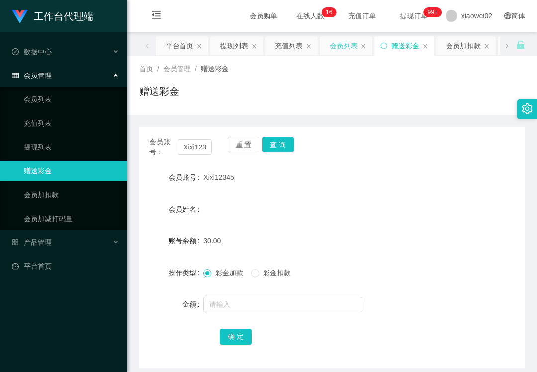
drag, startPoint x: 251, startPoint y: 68, endPoint x: 360, endPoint y: 52, distance: 109.4
click at [261, 68] on div "首页 / 会员管理 / 赠送彩金 /" at bounding box center [332, 69] width 386 height 10
click at [57, 237] on div "产品管理" at bounding box center [63, 243] width 127 height 20
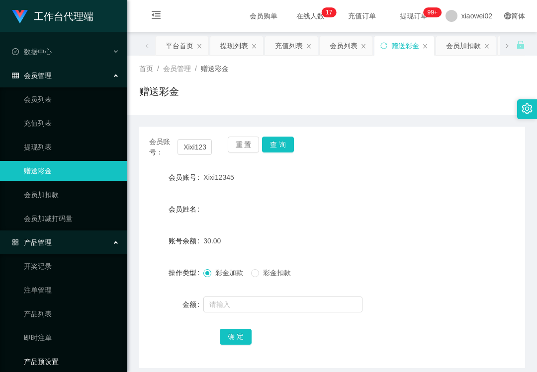
drag, startPoint x: 50, startPoint y: 356, endPoint x: 62, endPoint y: 238, distance: 118.8
click at [50, 354] on link "产品预设置" at bounding box center [71, 362] width 95 height 20
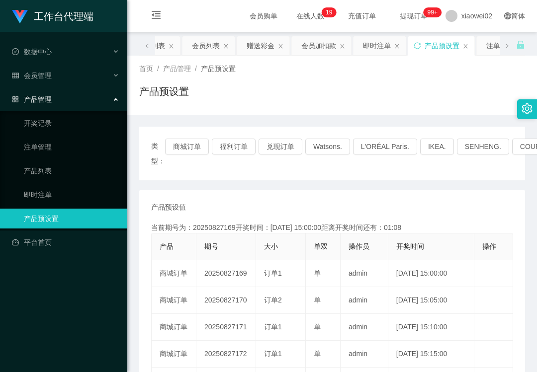
click at [180, 161] on div "类型： 商城订单 福利订单 兑现订单 Watsons. L'ORÉAL Paris. IKEA. SENHENG. COURTS." at bounding box center [332, 154] width 362 height 30
click at [44, 150] on link "注单管理" at bounding box center [71, 147] width 95 height 20
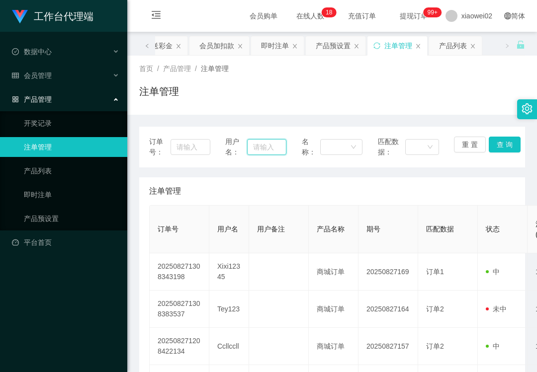
click at [255, 141] on input "text" at bounding box center [266, 147] width 39 height 16
paste input "181559019894"
click at [500, 139] on button "查 询" at bounding box center [504, 145] width 32 height 16
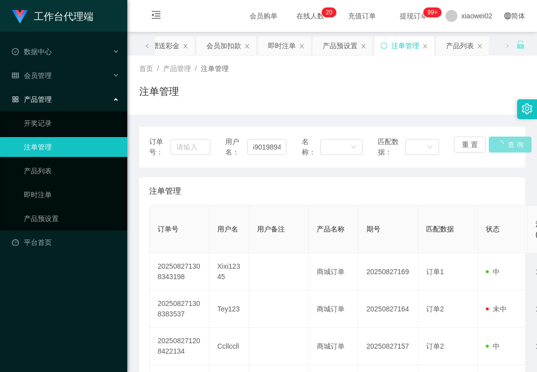
scroll to position [0, 0]
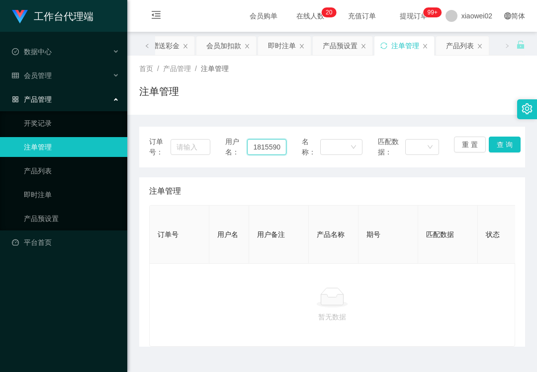
click at [266, 146] on input "181559019894" at bounding box center [266, 147] width 39 height 16
paste input "Xixi12345"
type input "Xixi12345"
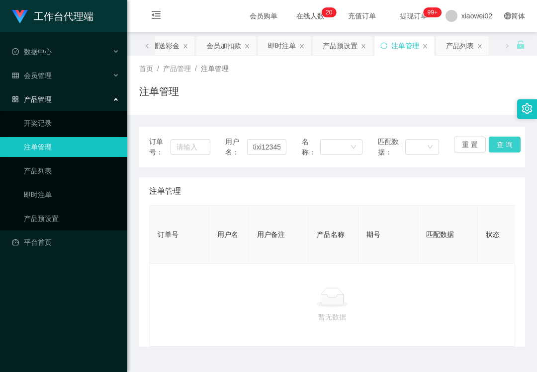
click at [499, 143] on button "查 询" at bounding box center [504, 145] width 32 height 16
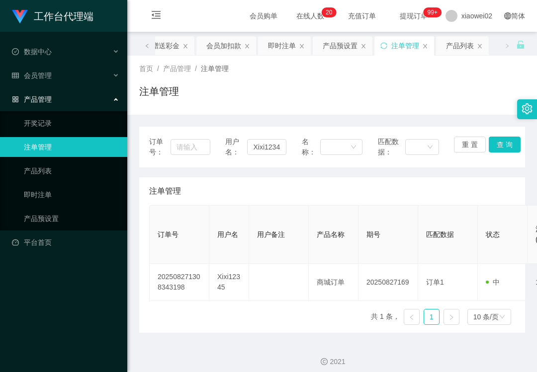
drag, startPoint x: 78, startPoint y: 332, endPoint x: 77, endPoint y: 313, distance: 19.4
click at [77, 329] on div "工作台代理端 数据中心 会员管理 产品管理 开奖记录 注单管理 产品列表 即时注单 产品预设置 平台首页" at bounding box center [63, 186] width 127 height 372
click at [64, 69] on div "会员管理" at bounding box center [63, 76] width 127 height 20
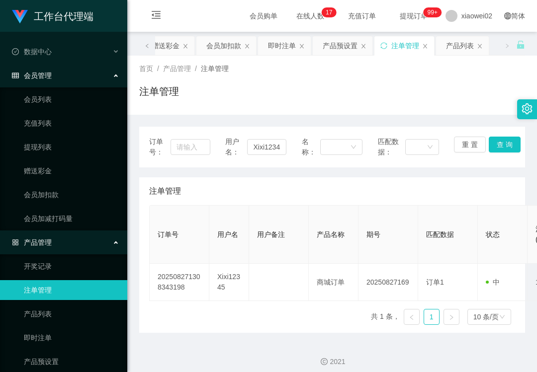
click at [72, 158] on ul "会员列表 充值列表 提现列表 赠送彩金 会员加扣款 会员加减打码量" at bounding box center [63, 158] width 127 height 143
click at [72, 146] on link "提现列表" at bounding box center [71, 147] width 95 height 20
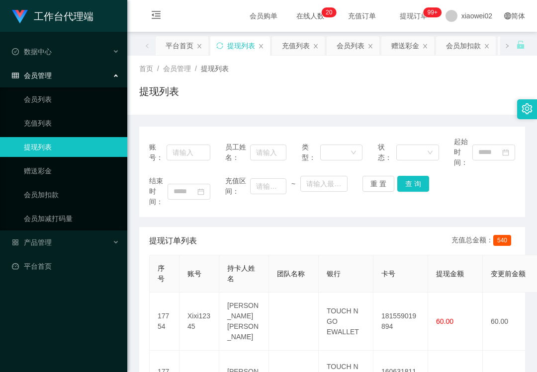
click at [96, 273] on ul "数据中心 会员管理 会员列表 充值列表 提现列表 赠送彩金 会员加扣款 会员加减打码量 产品管理 平台首页" at bounding box center [63, 159] width 127 height 254
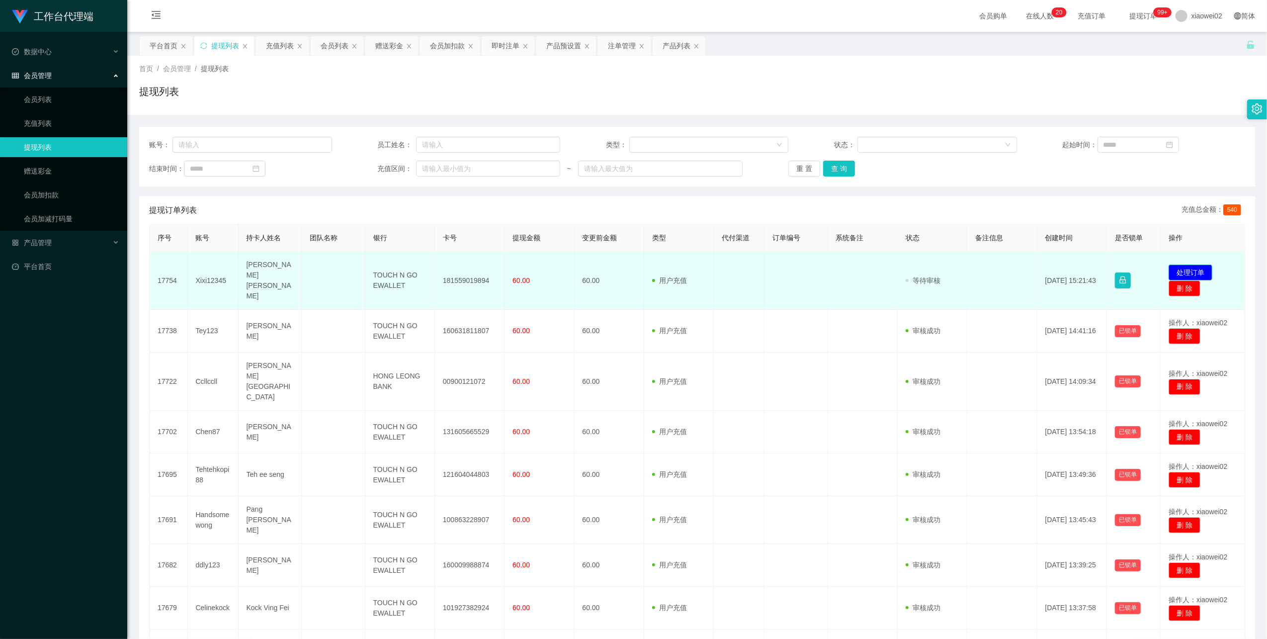
click at [536, 265] on button "处理订单" at bounding box center [1190, 272] width 44 height 16
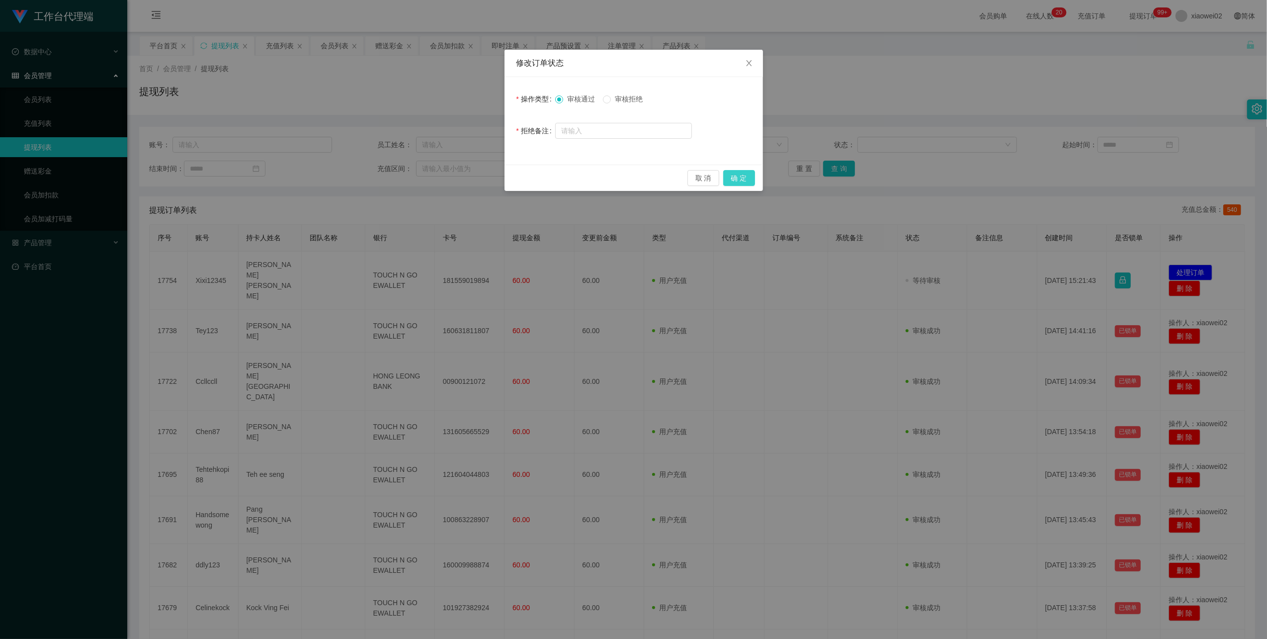
drag, startPoint x: 745, startPoint y: 180, endPoint x: 773, endPoint y: 163, distance: 32.3
click at [536, 178] on button "确 定" at bounding box center [739, 178] width 32 height 16
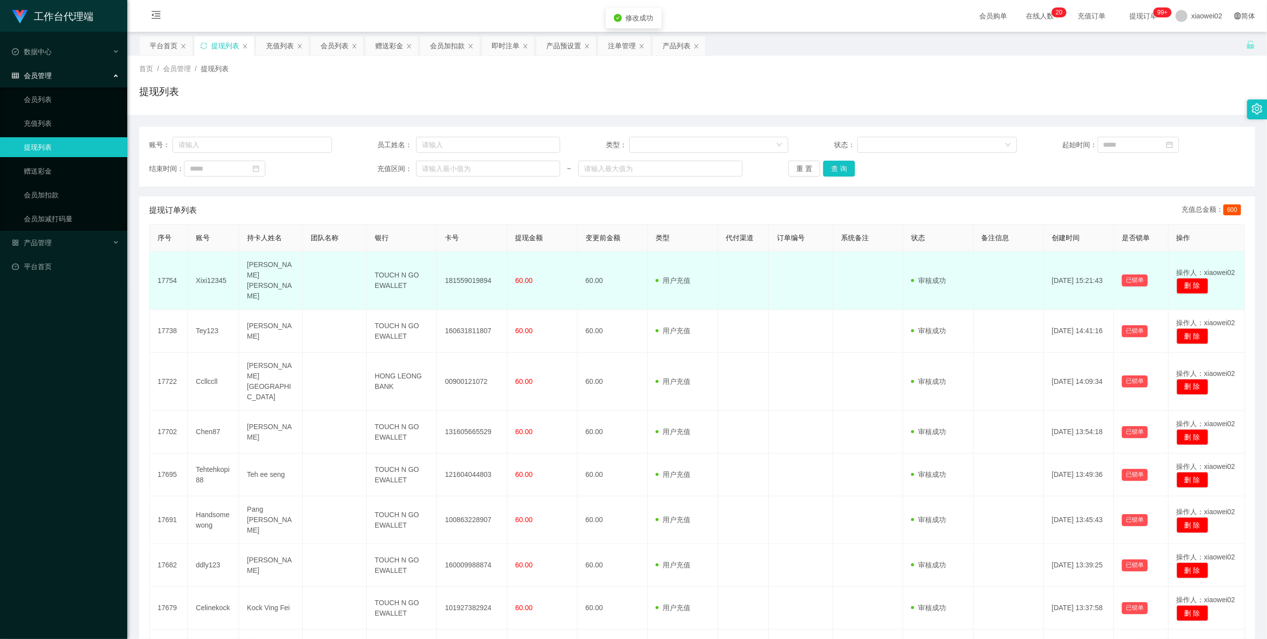
click at [464, 275] on td "181559019894" at bounding box center [472, 280] width 70 height 58
click at [464, 274] on td "181559019894" at bounding box center [472, 280] width 70 height 58
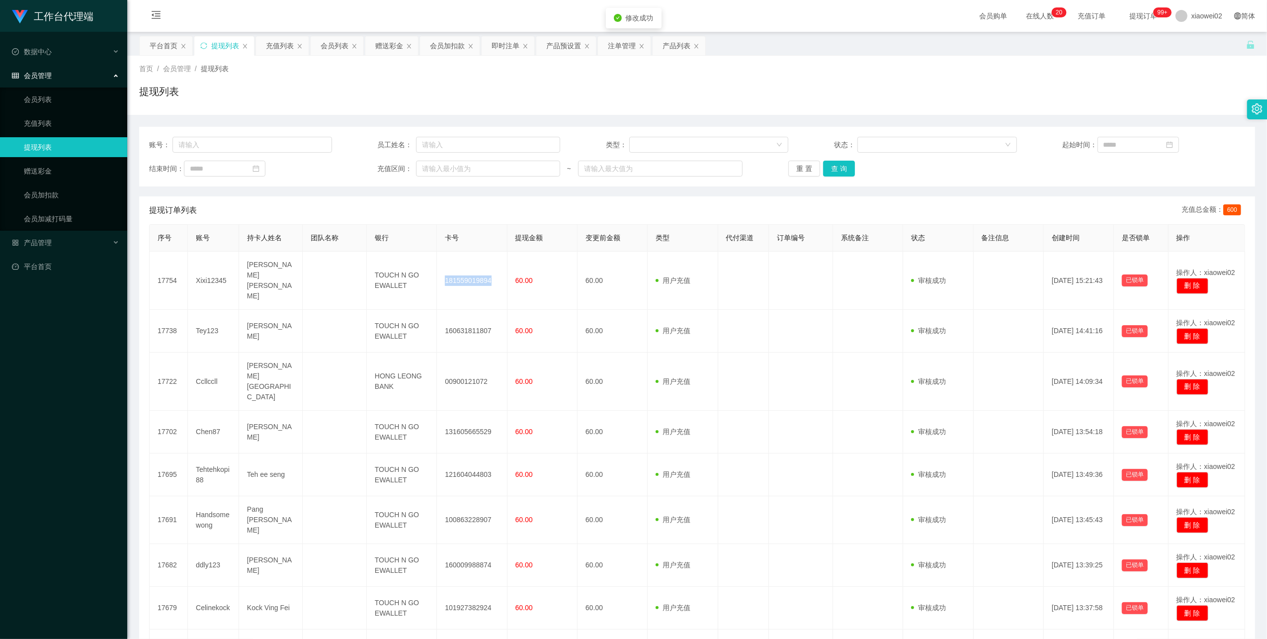
copy td "181559019894"
